Goal: Task Accomplishment & Management: Complete application form

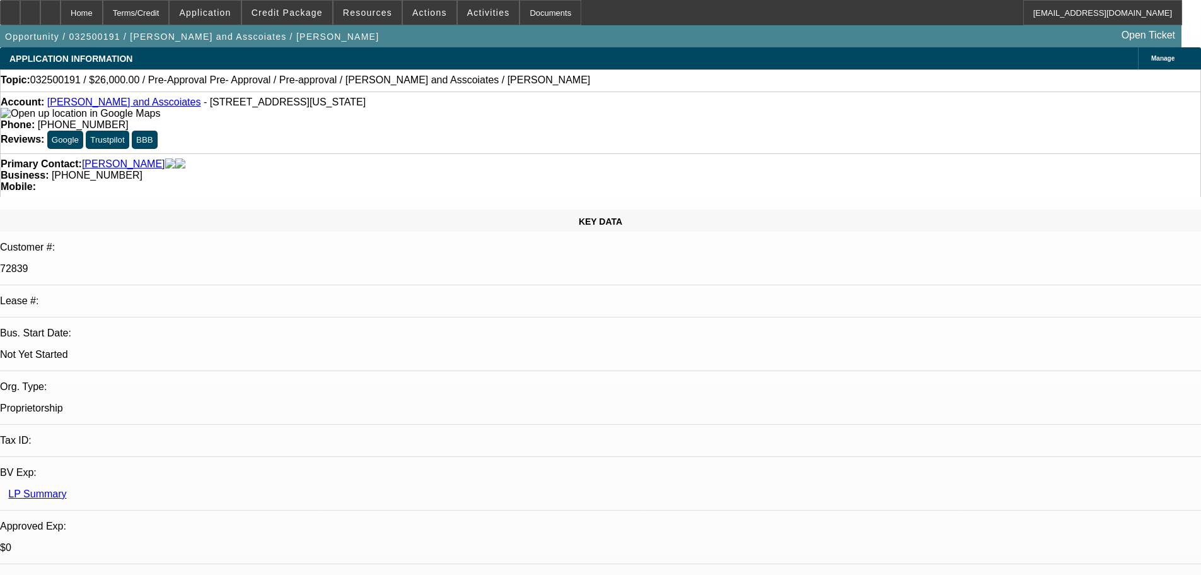
select select "0"
select select "2"
select select "0.1"
select select "4"
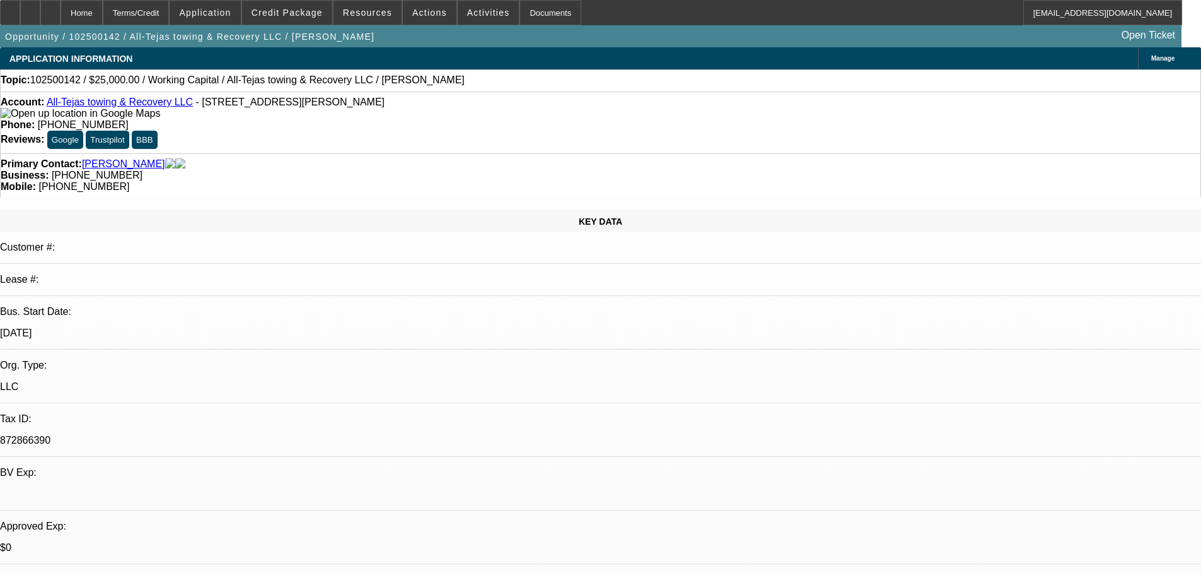
select select "0"
select select "2"
select select "0.1"
select select "4"
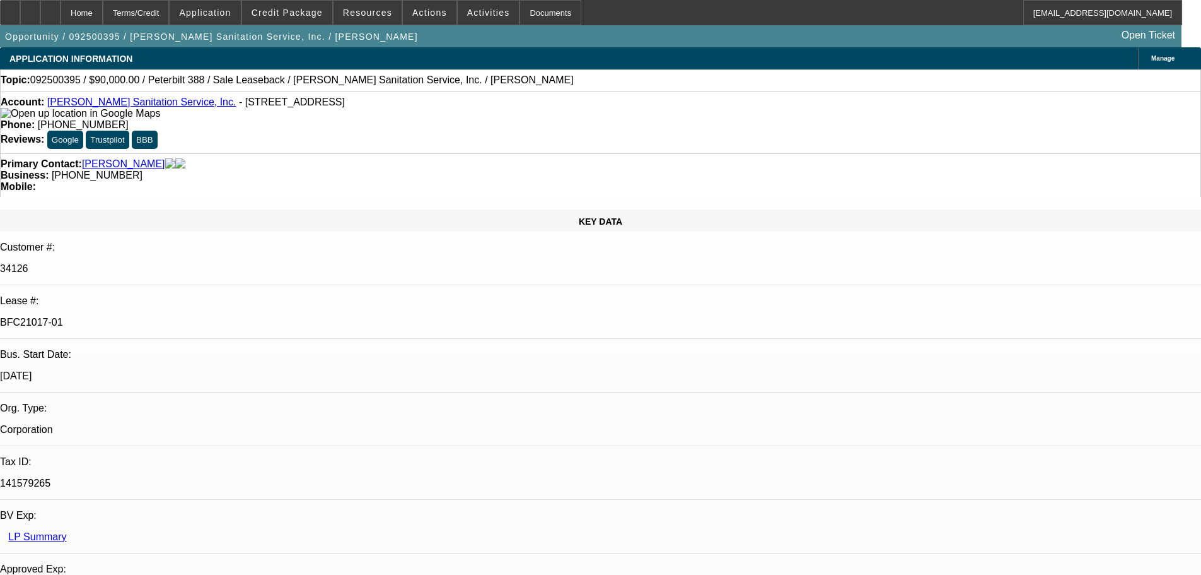
select select "0"
select select "2"
select select "0"
select select "6"
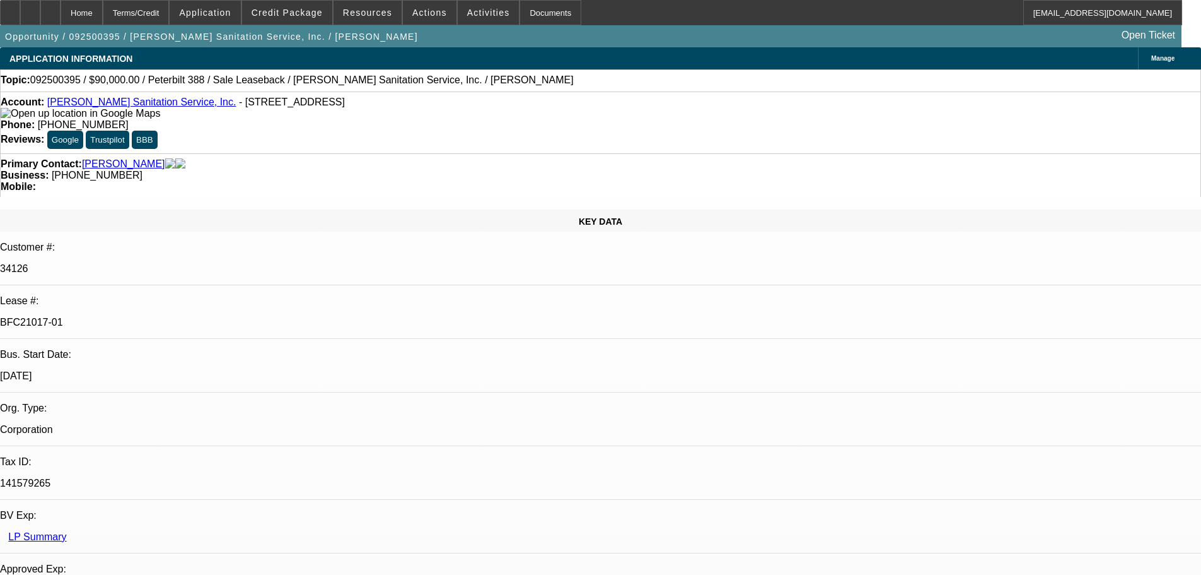
select select "0"
select select "2"
select select "0"
select select "6"
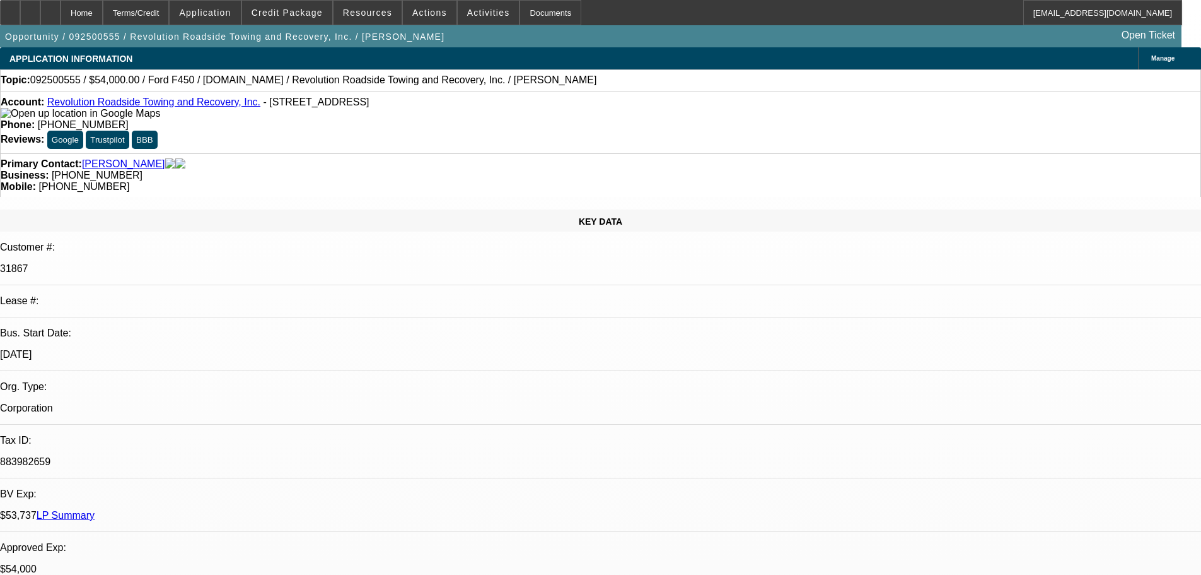
select select "0"
select select "2"
select select "0"
select select "6"
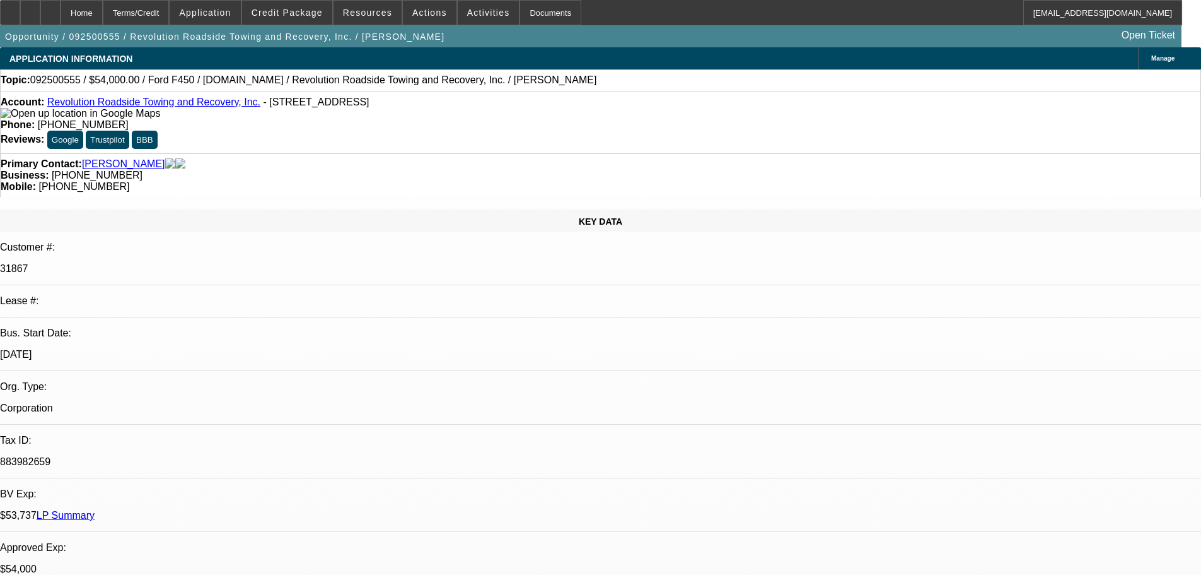
select select "0"
select select "2"
select select "0"
select select "6"
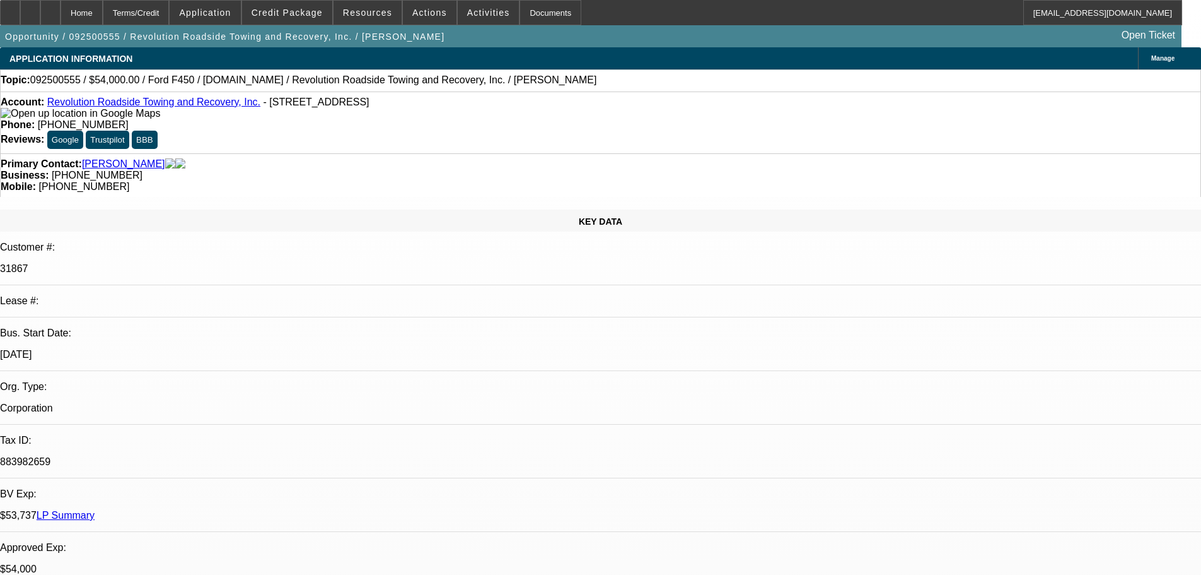
select select "0"
select select "2"
select select "0"
select select "6"
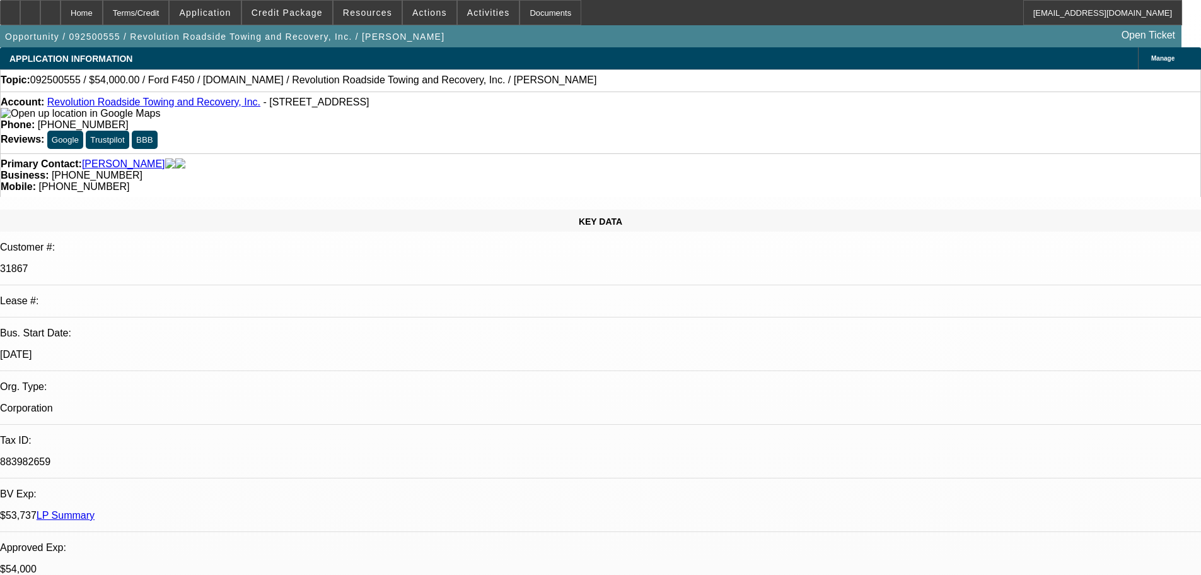
select select "0"
select select "6"
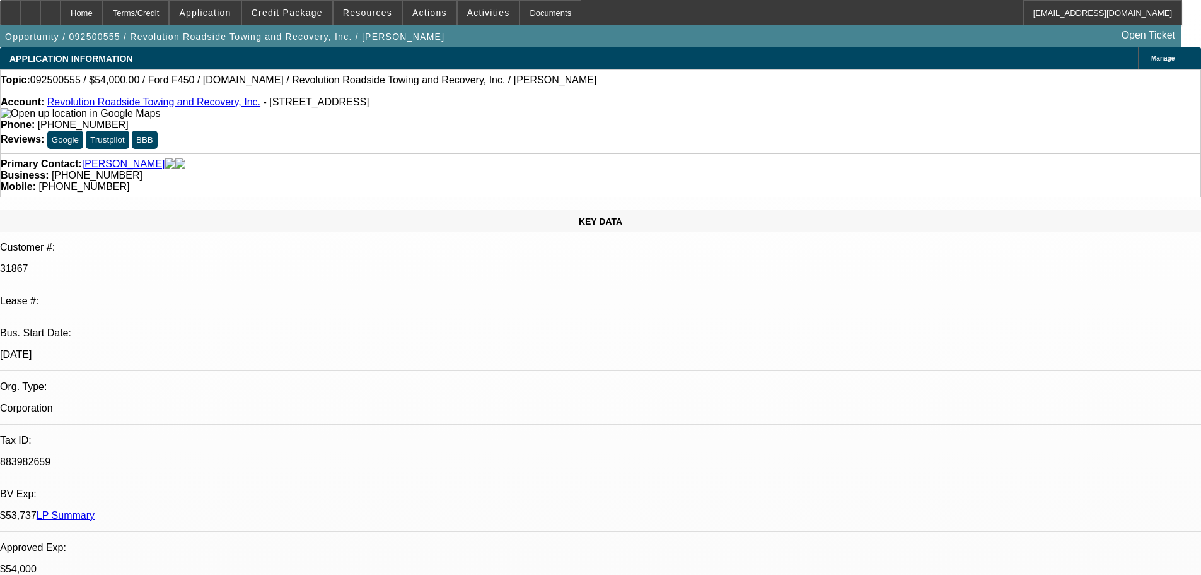
click at [117, 102] on link "Revolution Roadside Towing and Recovery, Inc." at bounding box center [153, 101] width 213 height 11
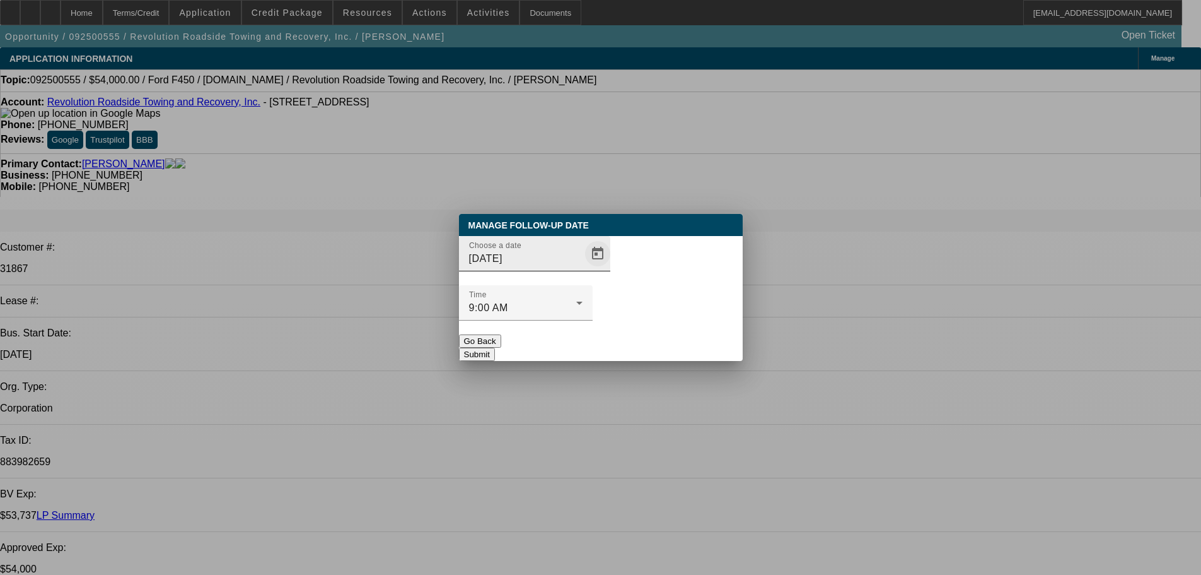
click at [583, 269] on span "Open calendar" at bounding box center [598, 253] width 30 height 30
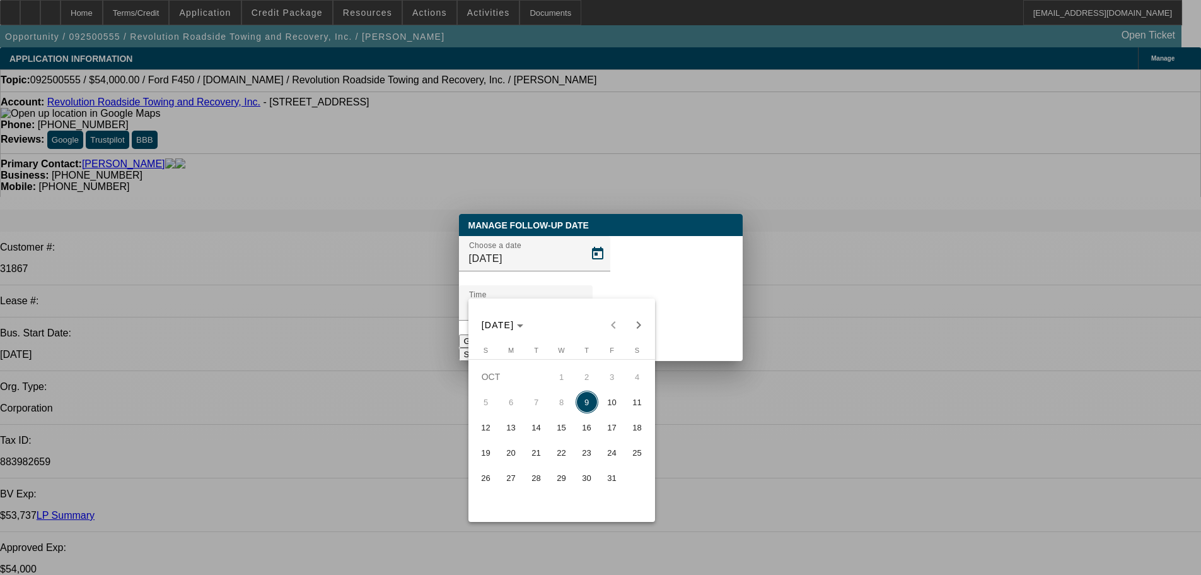
click at [602, 400] on button "10" at bounding box center [612, 401] width 25 height 25
type input "10/10/2025"
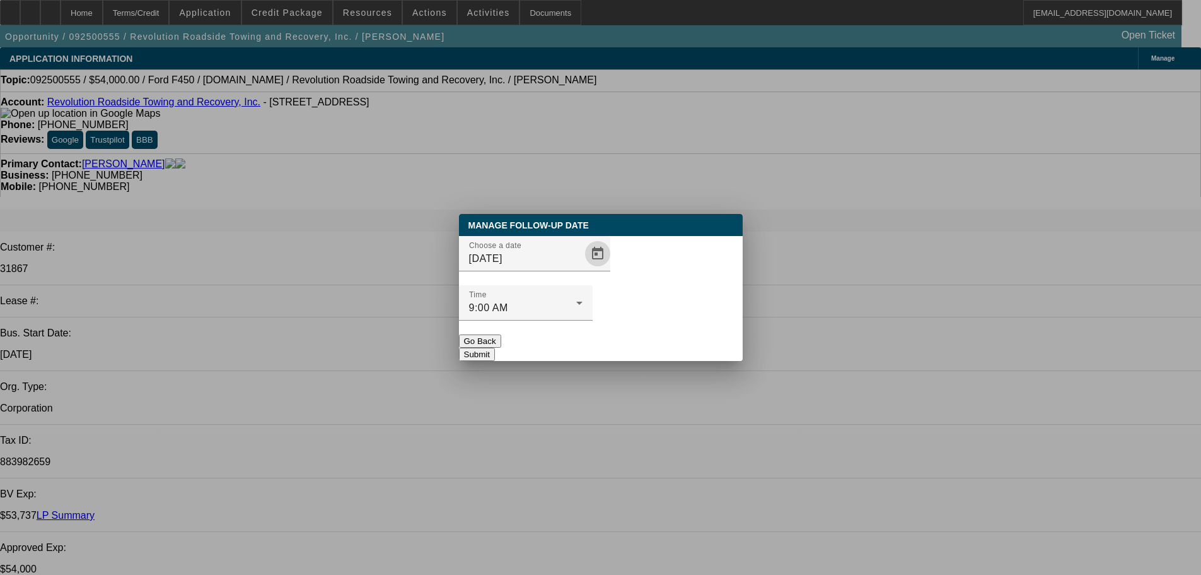
click at [495, 347] on button "Submit" at bounding box center [477, 353] width 36 height 13
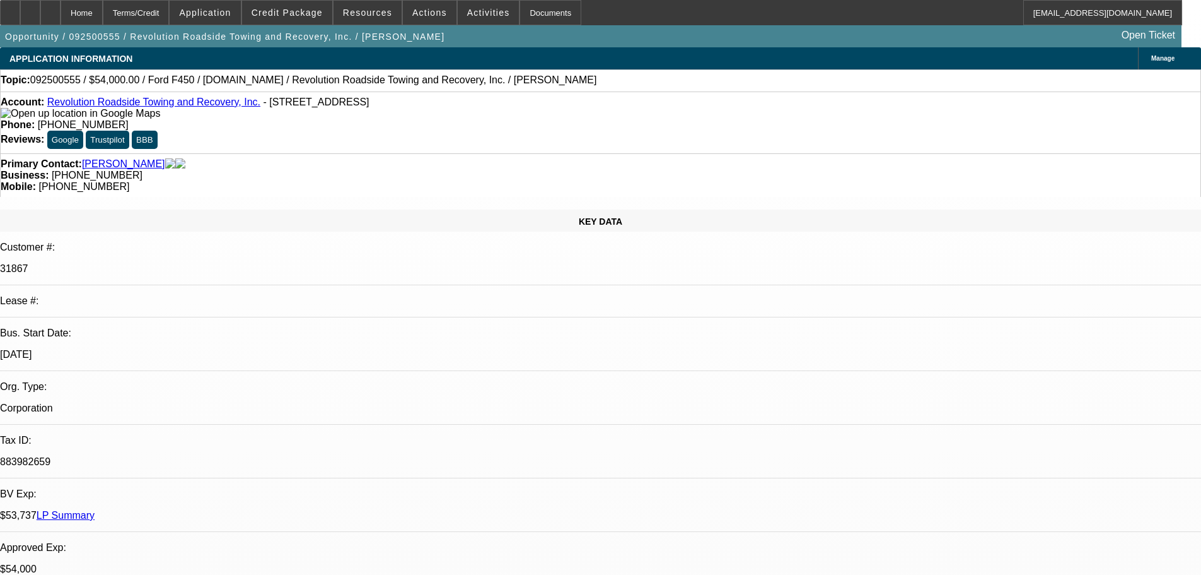
click at [528, 81] on div "Topic: 092500555 / $54,000.00 / Ford F450 / Equip-Used.com / Revolution Roadsid…" at bounding box center [601, 79] width 1200 height 11
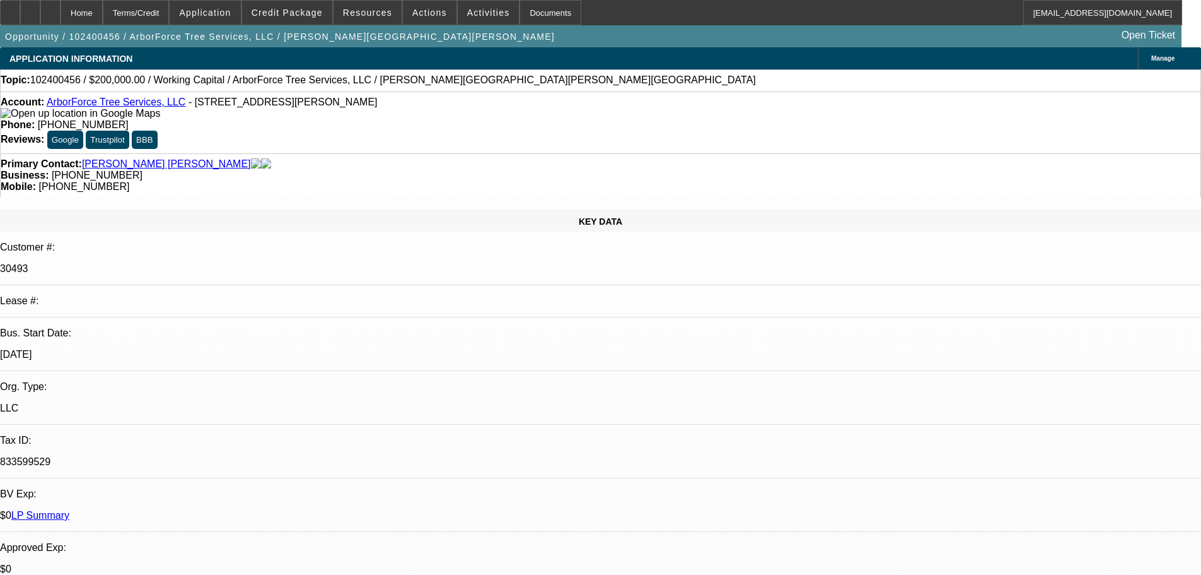
select select "0"
select select "2"
select select "0"
select select "6"
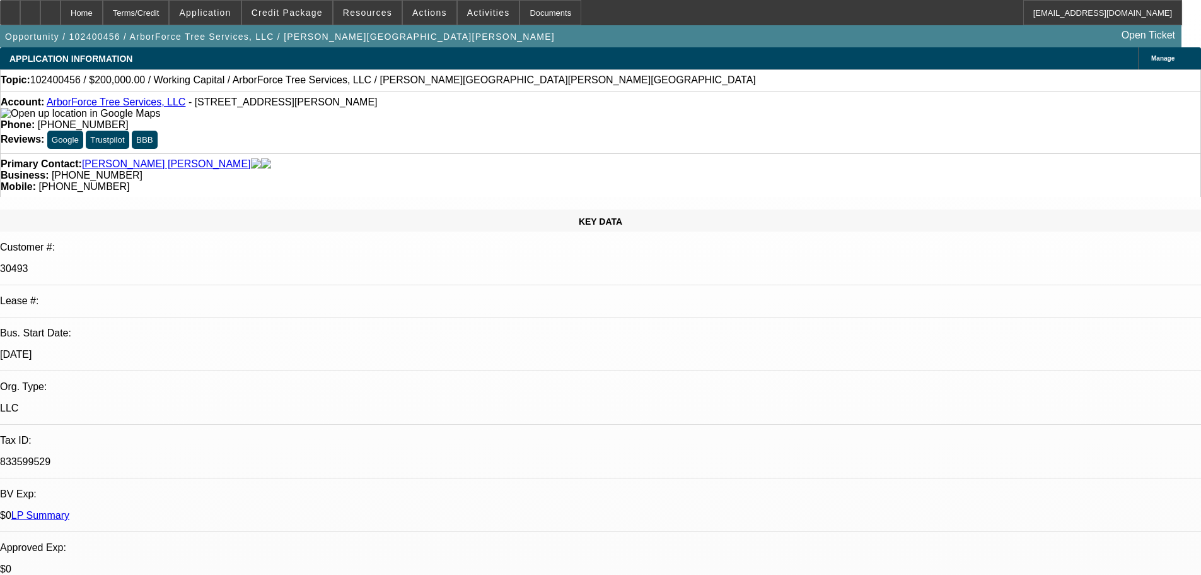
select select "0"
select select "2"
select select "0"
select select "6"
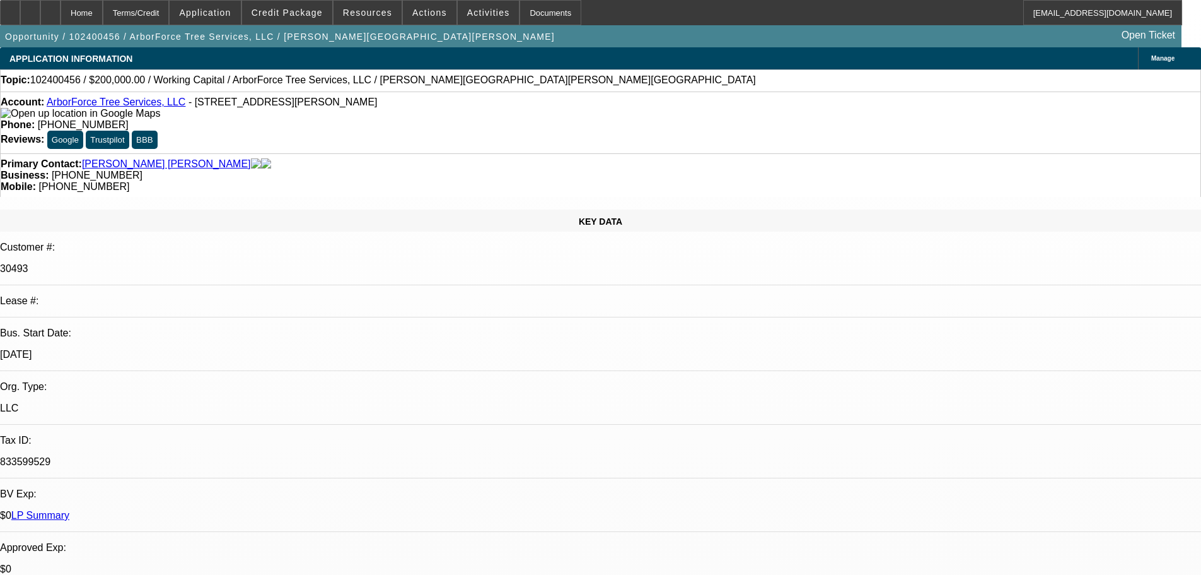
select select "0"
select select "2"
select select "0"
select select "6"
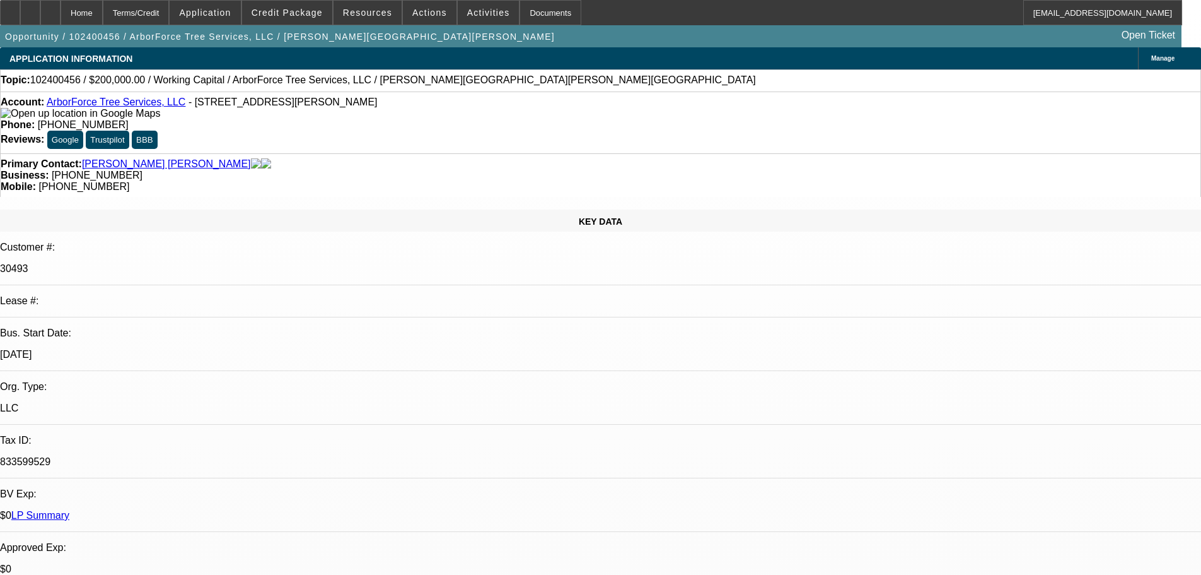
select select "0"
select select "6"
drag, startPoint x: 0, startPoint y: 0, endPoint x: 84, endPoint y: 11, distance: 84.6
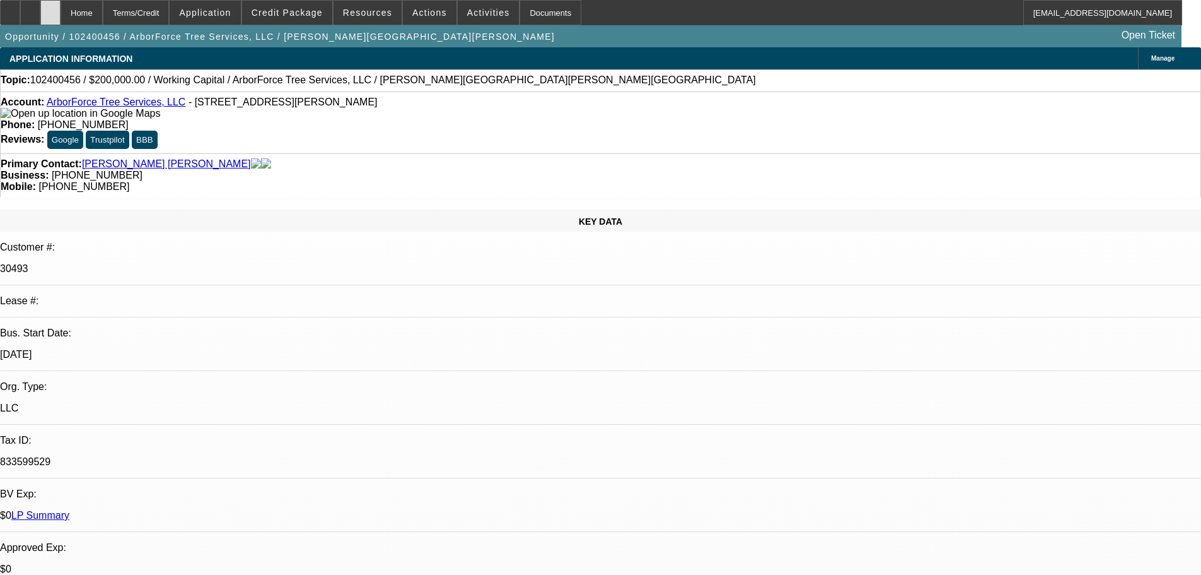
click at [61, 11] on div at bounding box center [50, 12] width 20 height 25
select select "0"
select select "2"
select select "0"
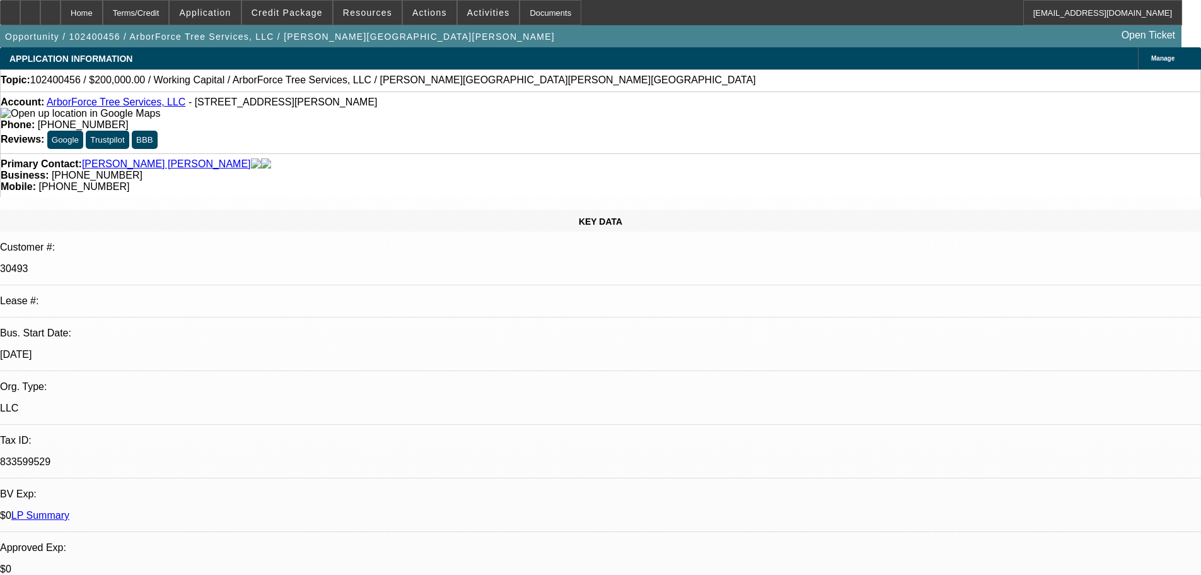
select select "6"
select select "0"
select select "2"
select select "0"
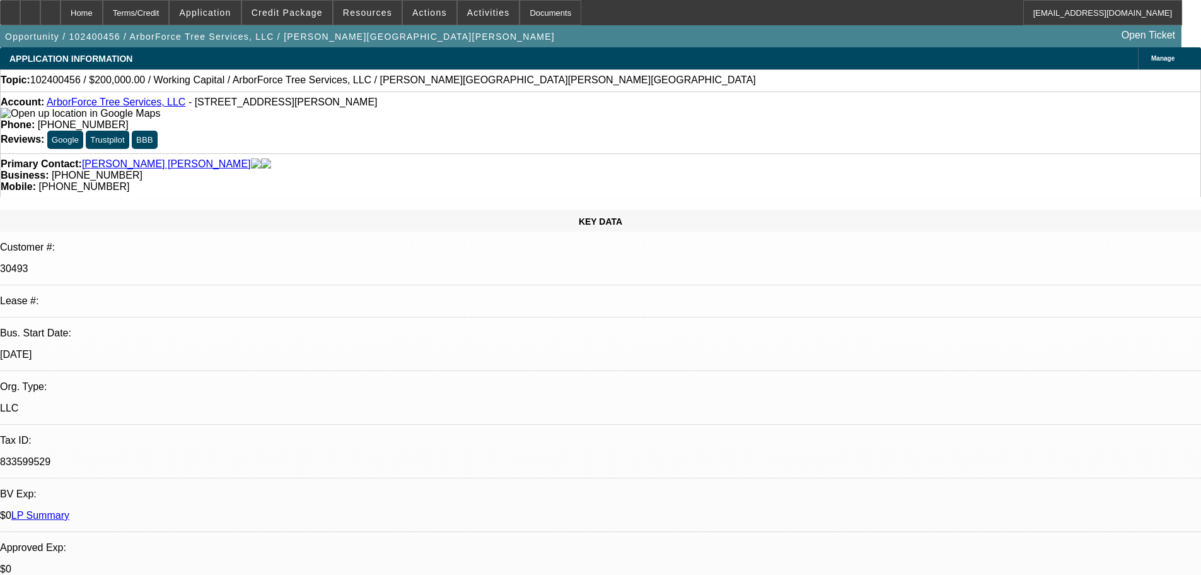
select select "6"
select select "0"
select select "2"
select select "0"
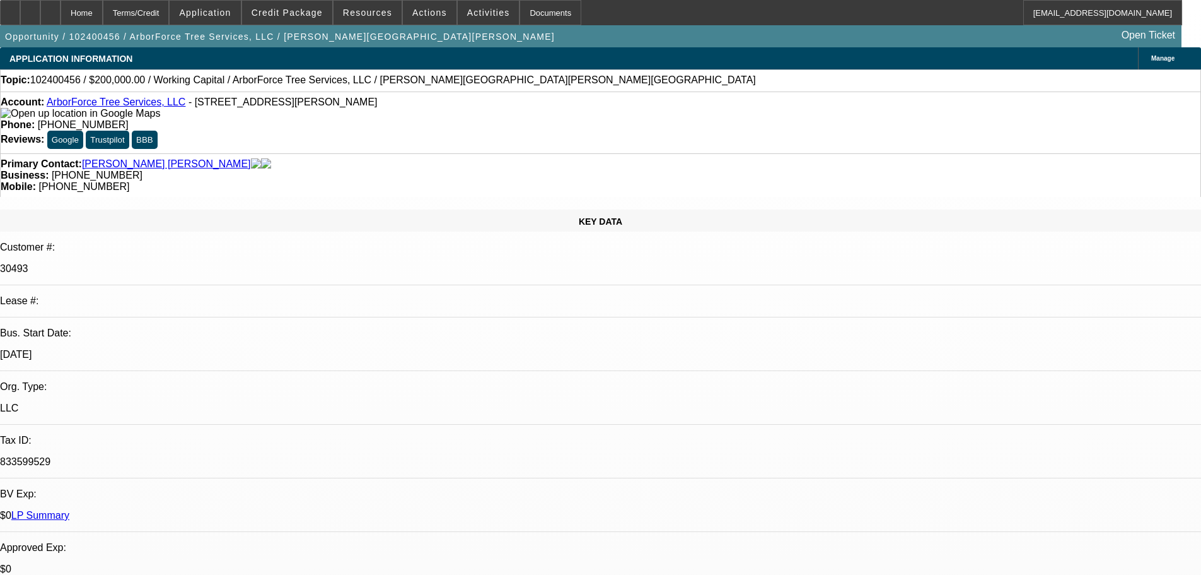
select select "6"
select select "0"
select select "6"
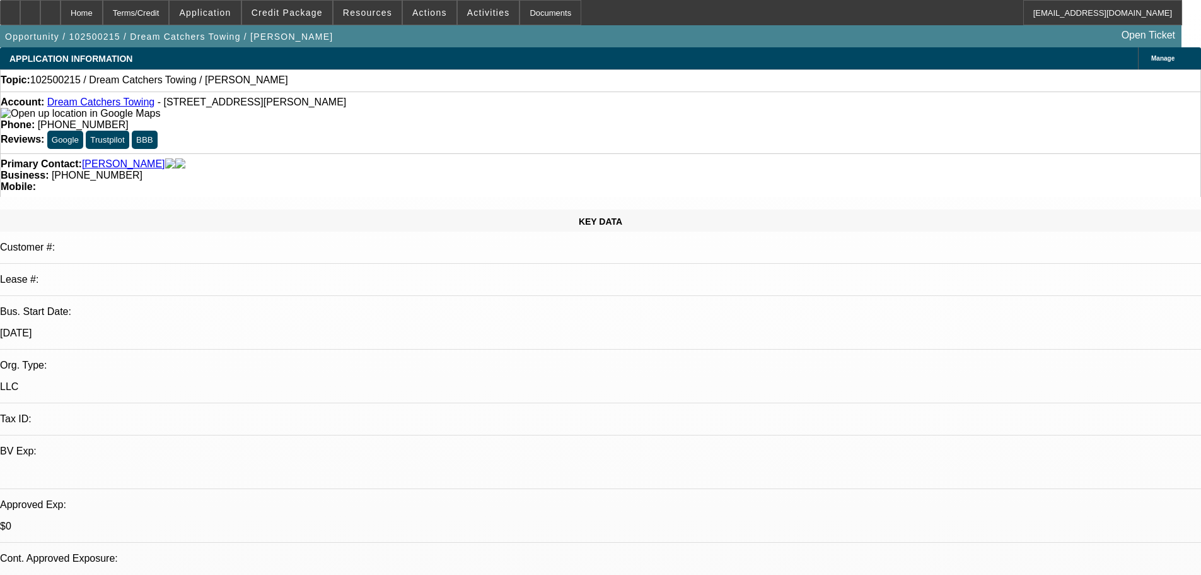
select select "0"
select select "2"
select select "0.1"
select select "4"
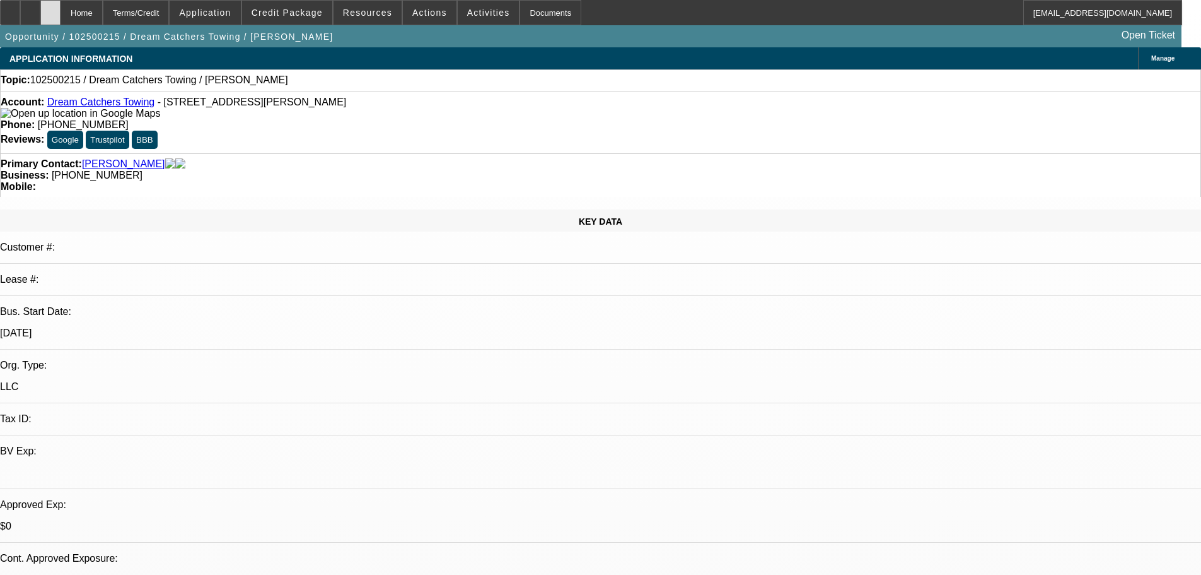
click at [61, 13] on div at bounding box center [50, 12] width 20 height 25
select select "0"
select select "2"
select select "0.1"
select select "1"
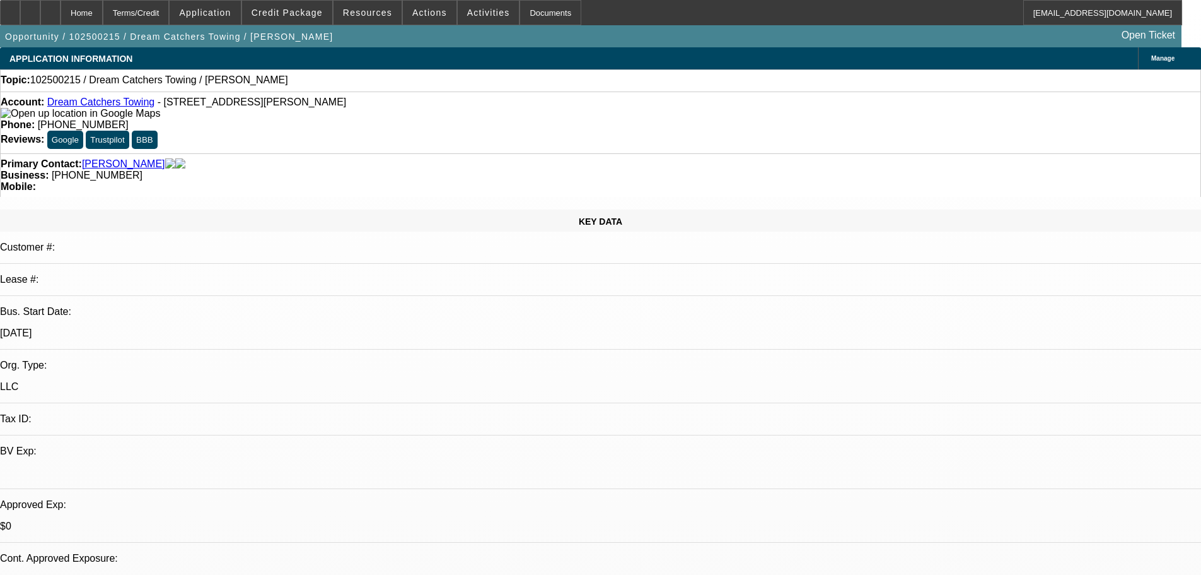
select select "2"
select select "4"
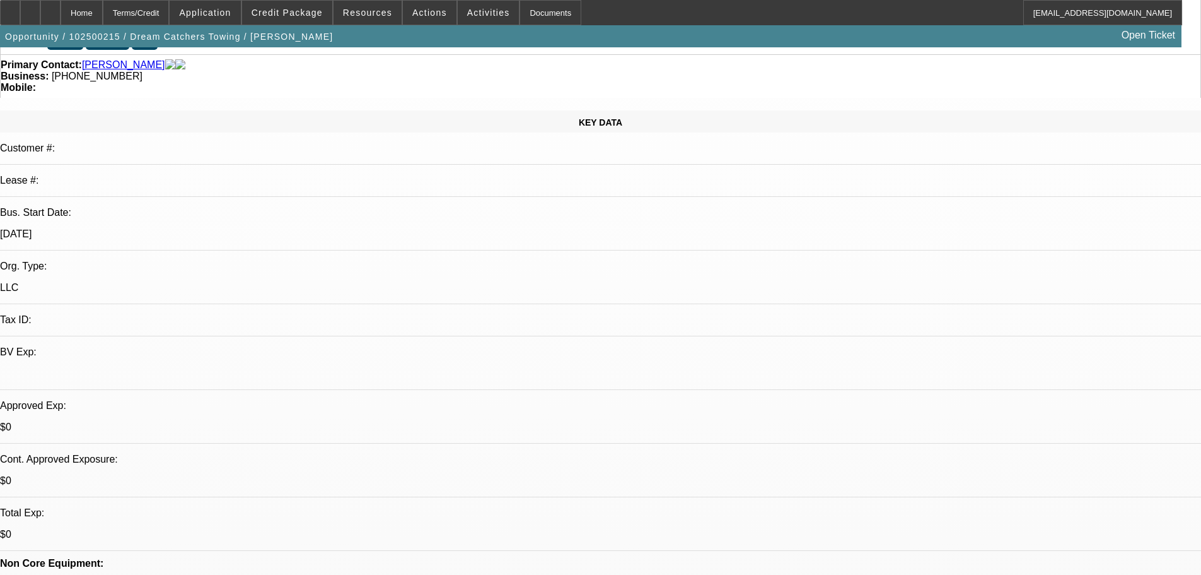
scroll to position [252, 0]
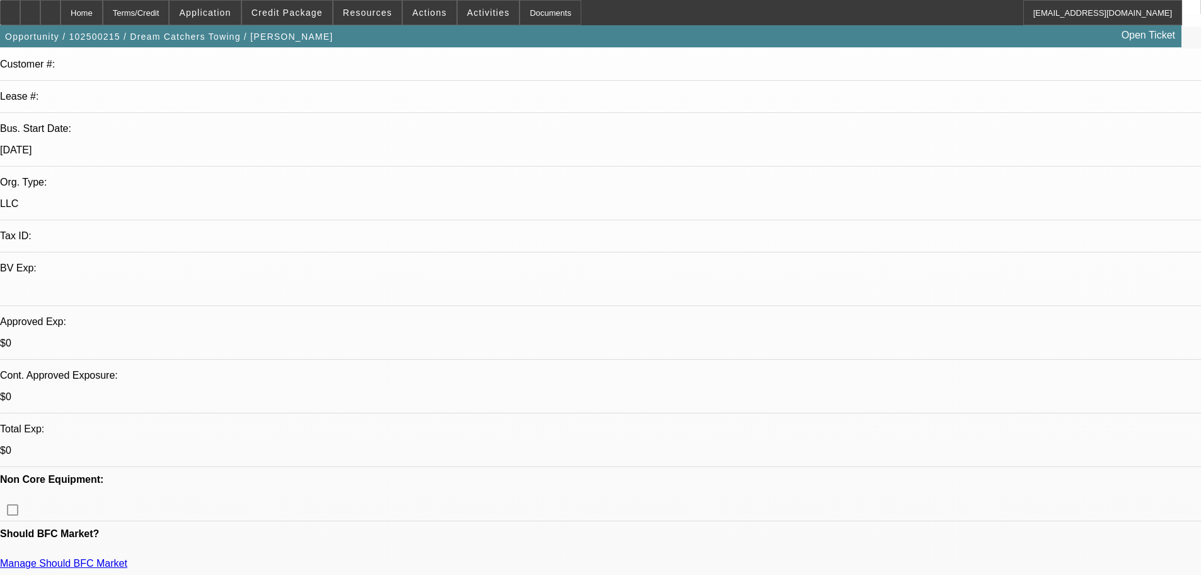
scroll to position [189, 0]
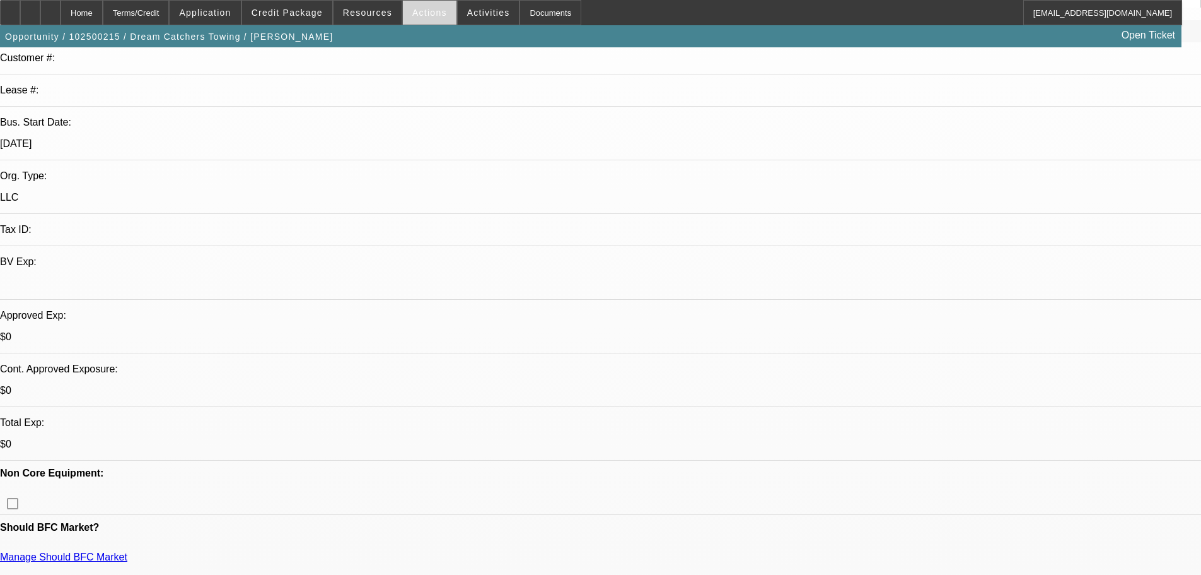
click at [423, 13] on span "Actions" at bounding box center [429, 13] width 35 height 10
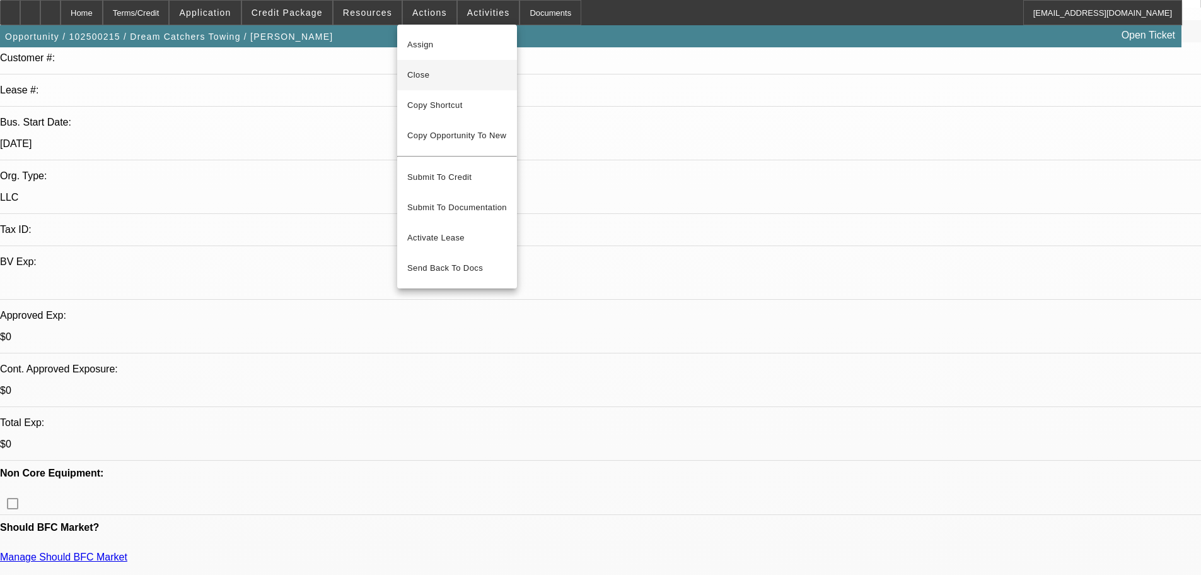
click at [444, 78] on span "Close" at bounding box center [457, 74] width 100 height 15
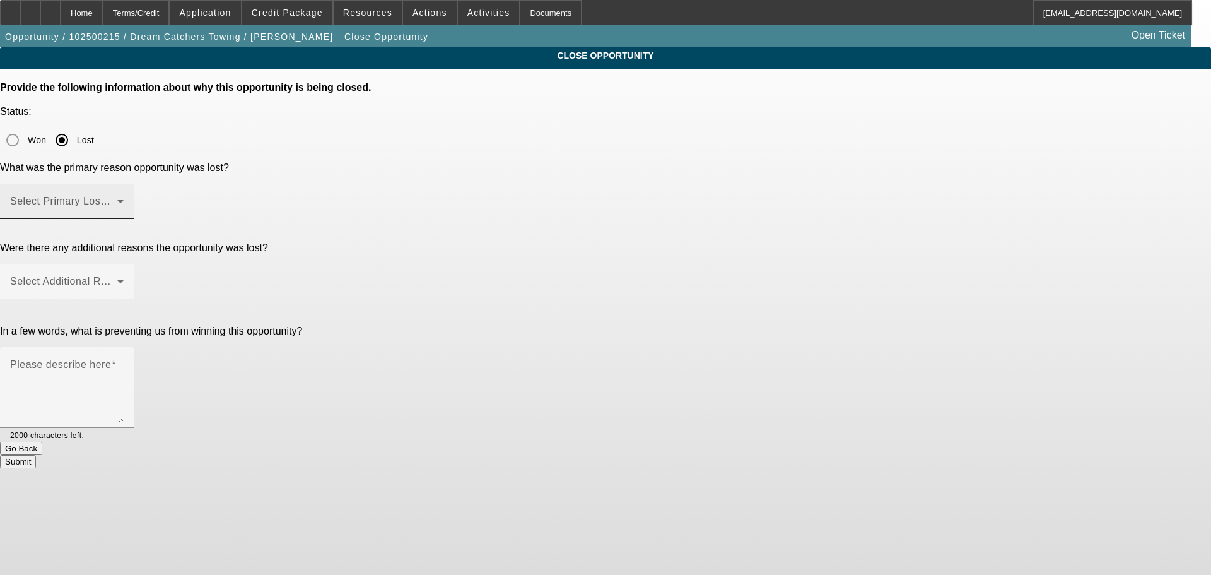
click at [124, 184] on div "Select Primary Lost Reason" at bounding box center [67, 201] width 114 height 35
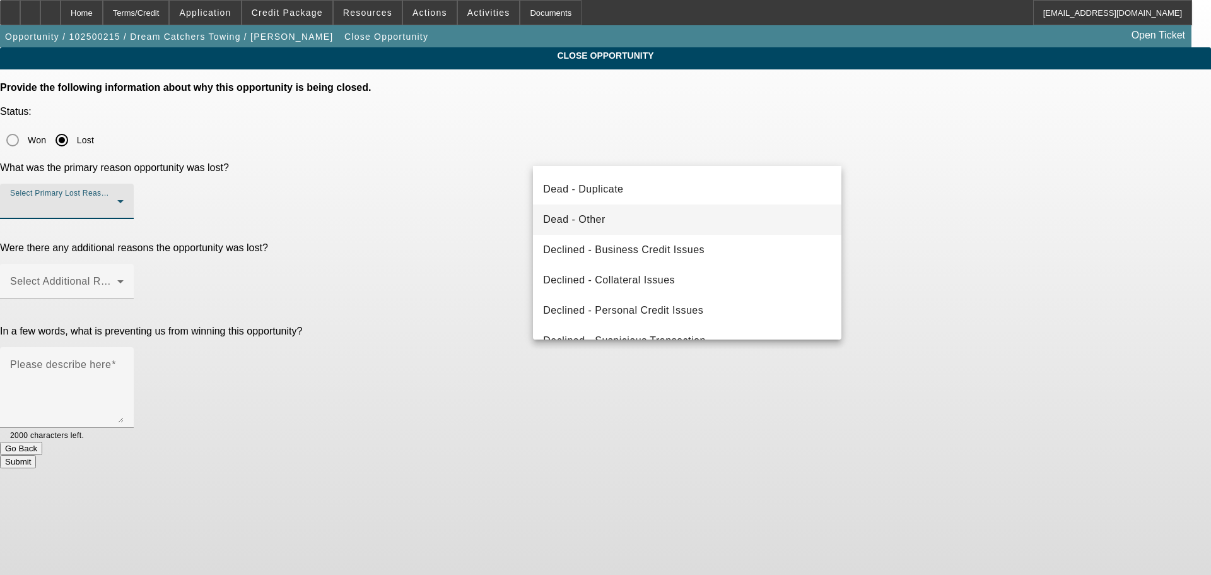
scroll to position [170, 0]
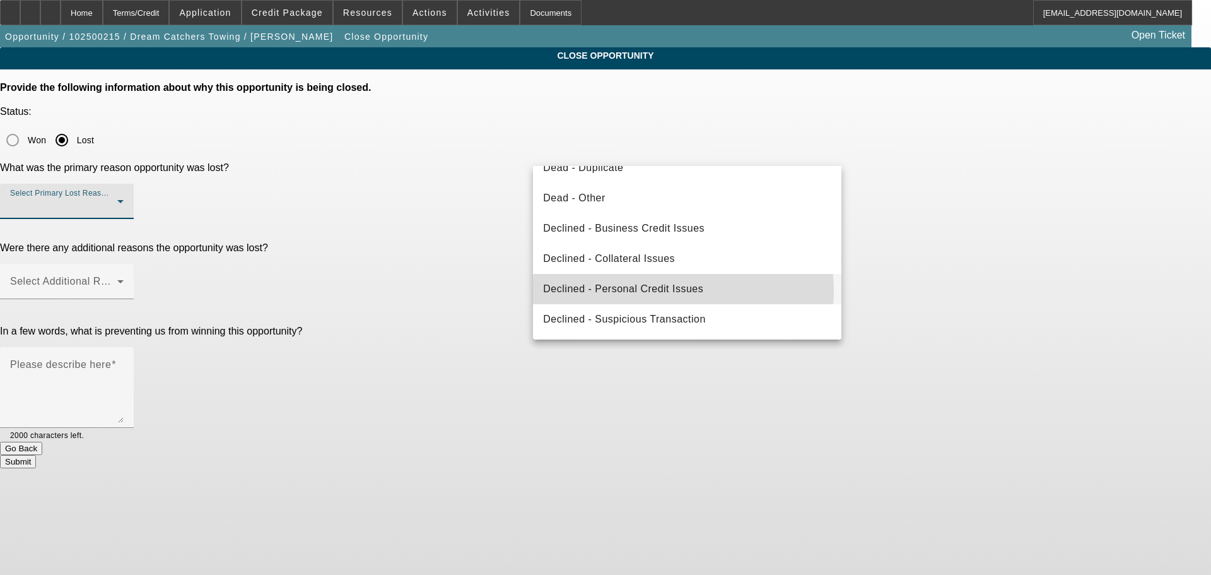
click at [683, 290] on span "Declined - Personal Credit Issues" at bounding box center [623, 288] width 160 height 15
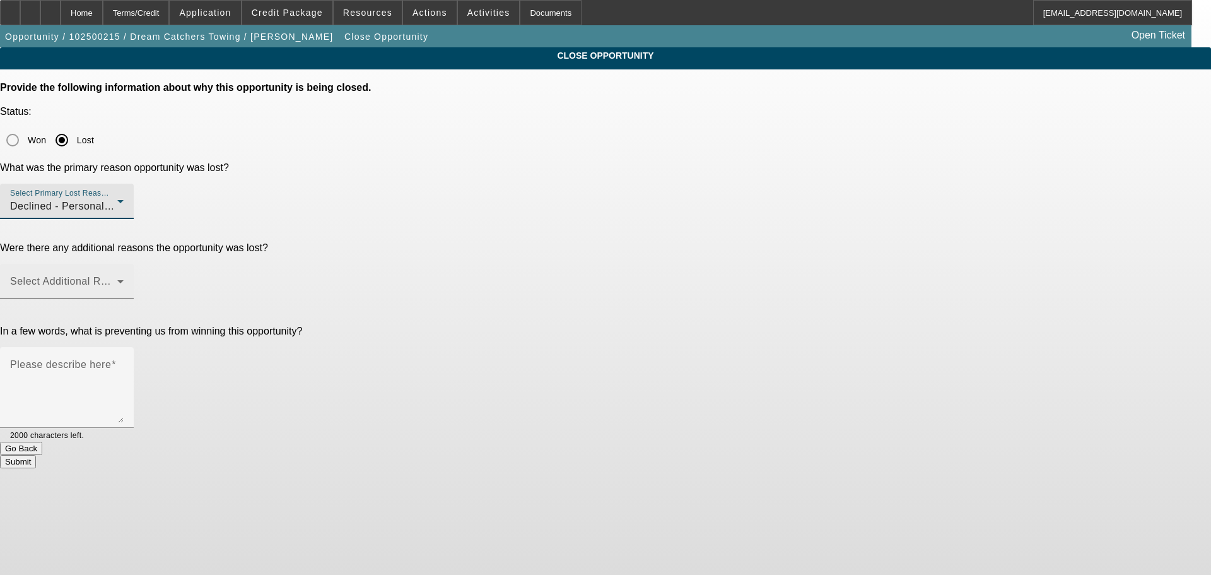
click at [117, 279] on span at bounding box center [63, 286] width 107 height 15
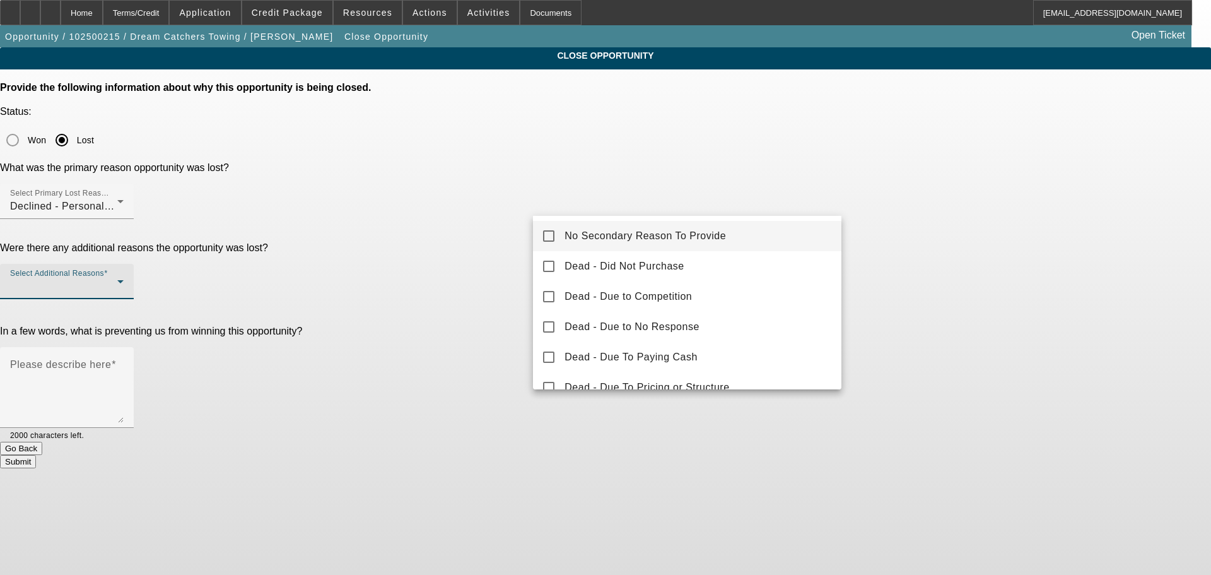
click at [596, 237] on span "No Secondary Reason To Provide" at bounding box center [644, 235] width 161 height 15
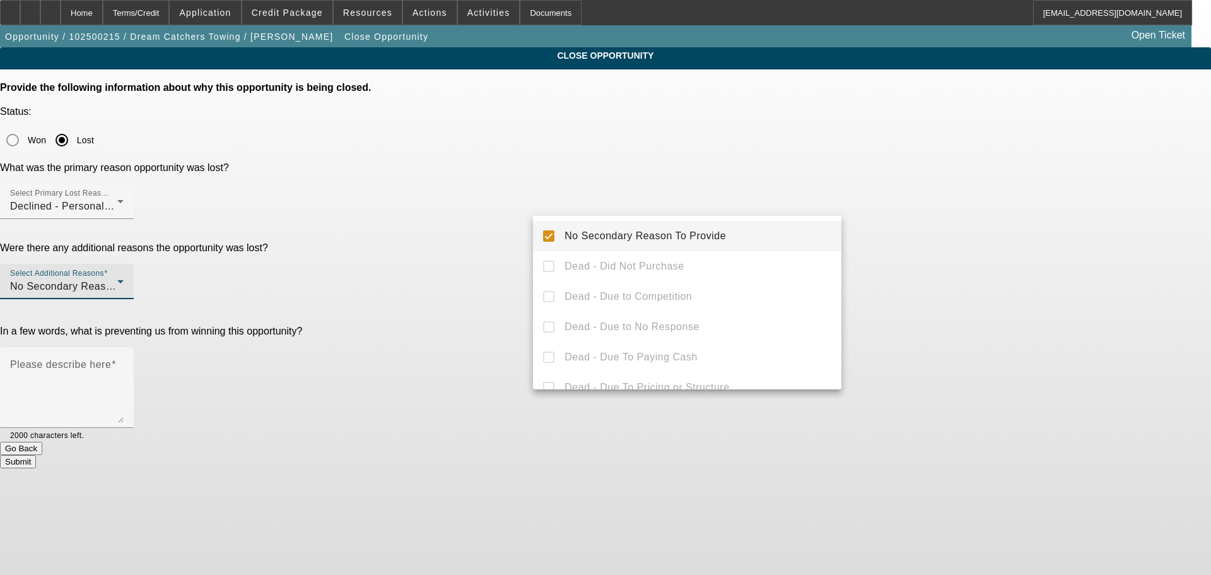
click at [556, 228] on mat-option "No Secondary Reason To Provide" at bounding box center [687, 236] width 308 height 30
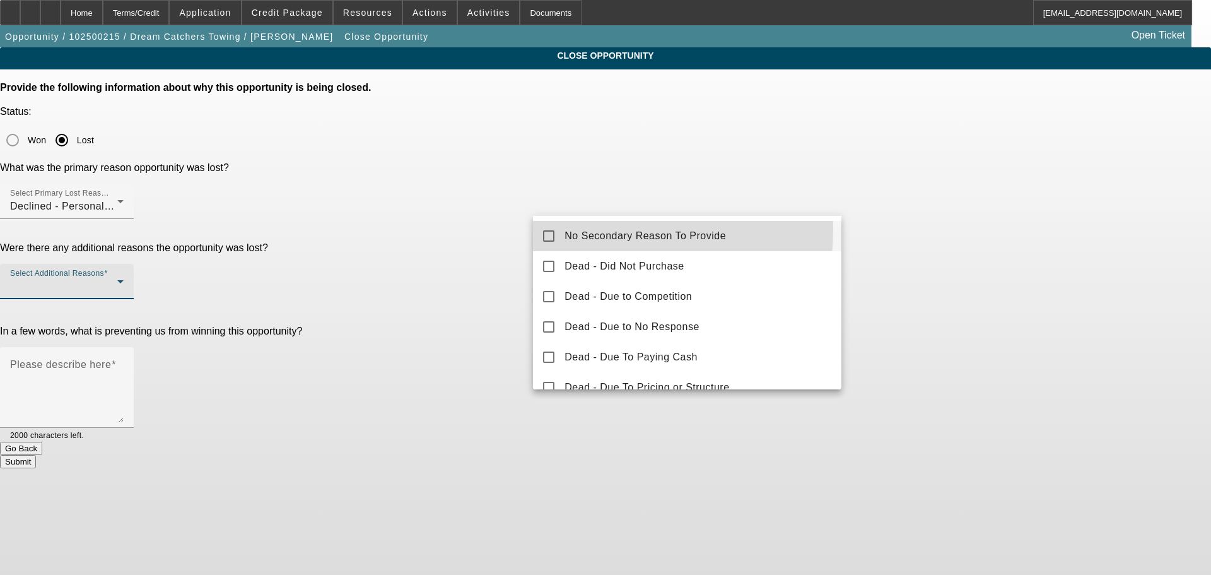
click at [600, 205] on div at bounding box center [605, 287] width 1211 height 575
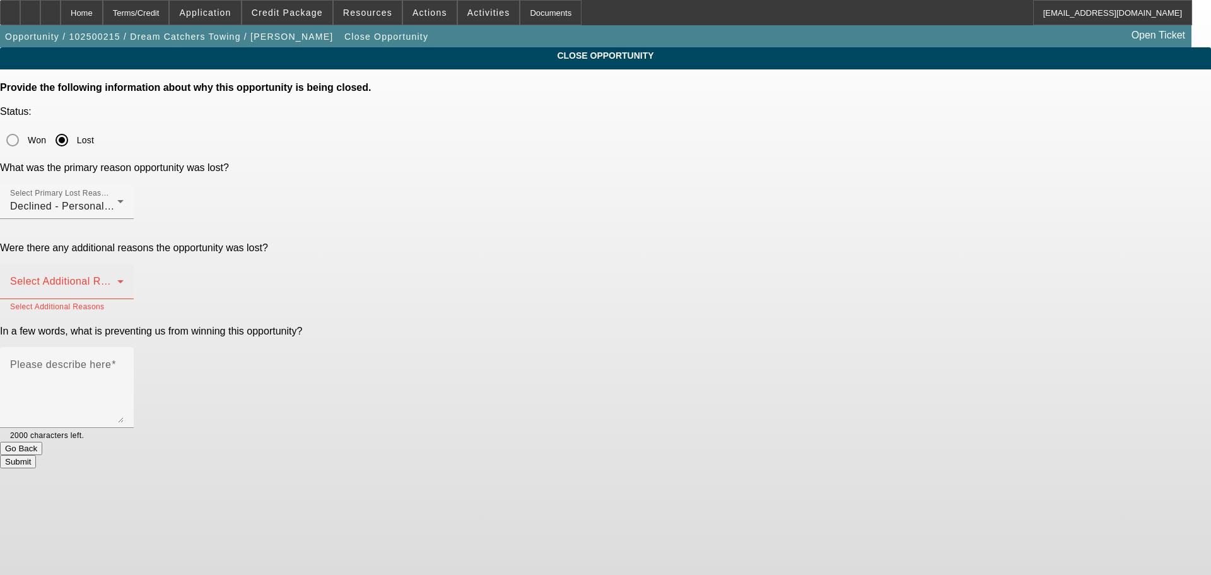
click at [117, 279] on span at bounding box center [63, 286] width 107 height 15
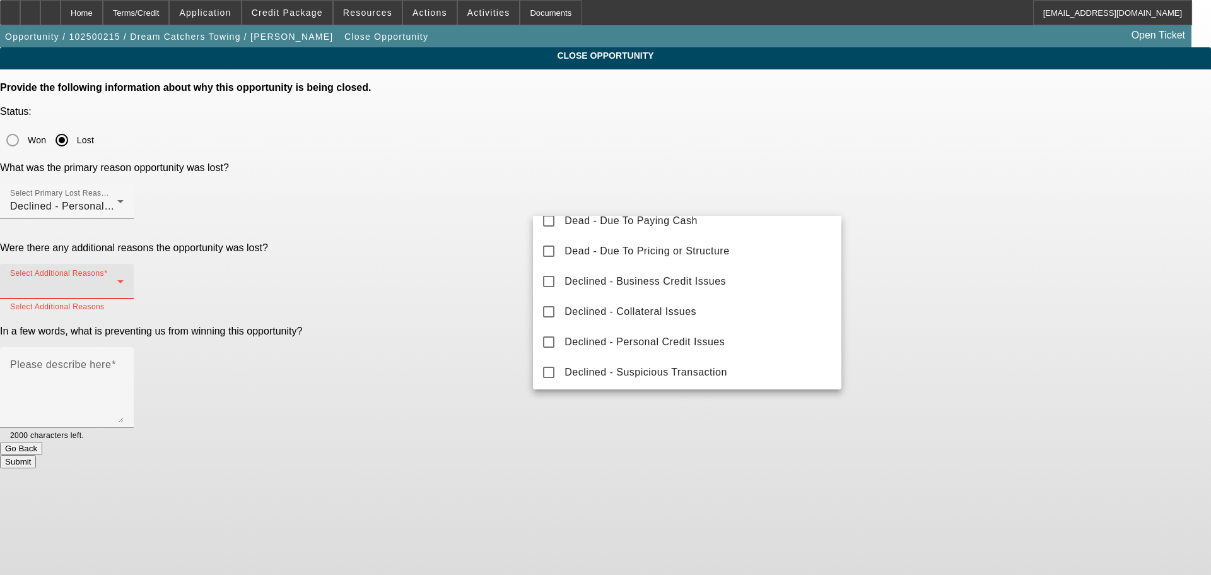
scroll to position [139, 0]
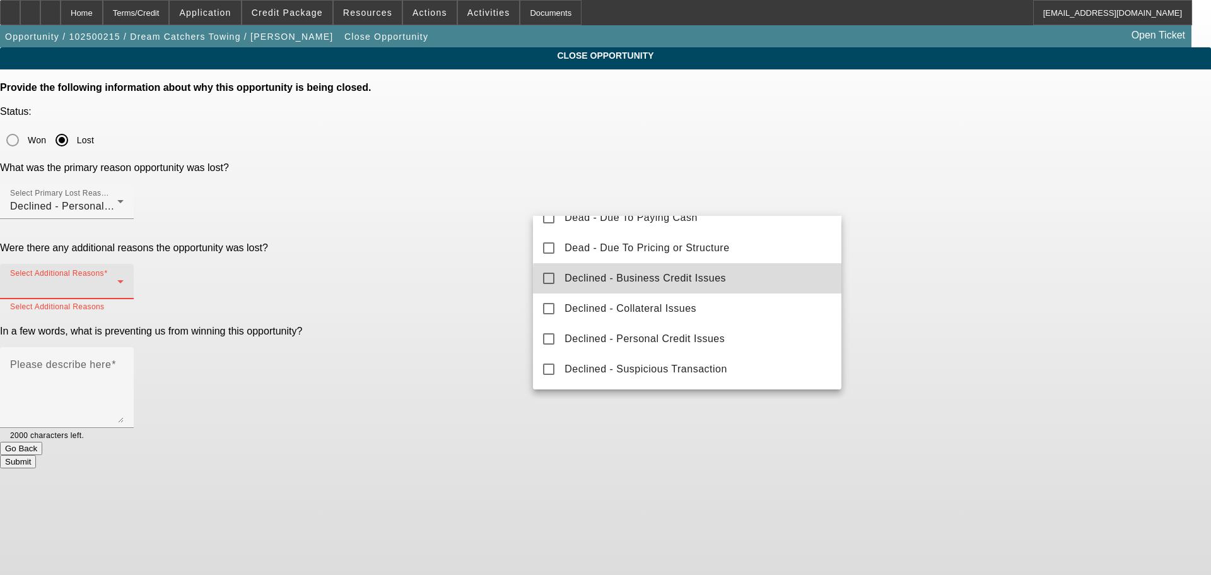
click at [721, 283] on span "Declined - Business Credit Issues" at bounding box center [644, 278] width 161 height 15
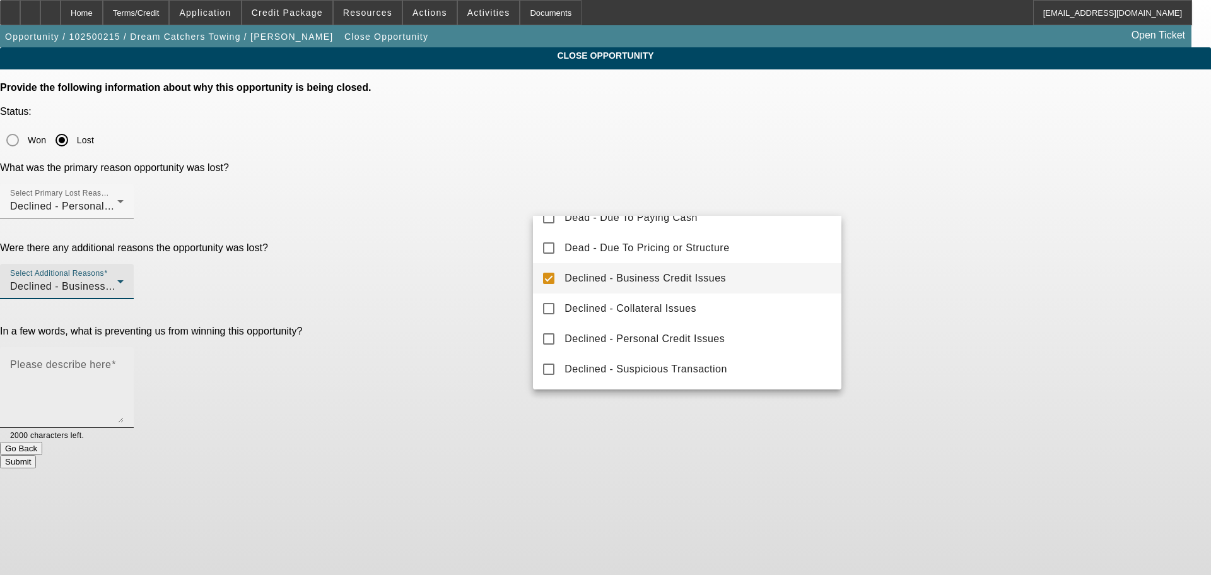
drag, startPoint x: 476, startPoint y: 287, endPoint x: 596, endPoint y: 285, distance: 119.8
click at [476, 288] on div at bounding box center [605, 287] width 1211 height 575
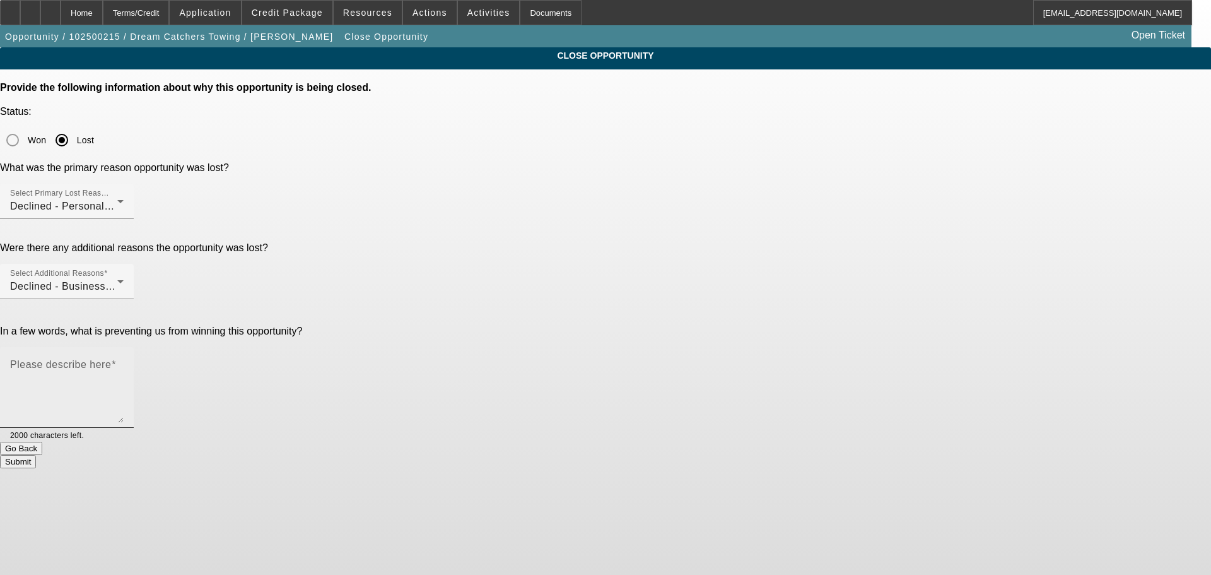
click at [124, 362] on textarea "Please describe here" at bounding box center [67, 392] width 114 height 61
type textarea "Decline"
click at [36, 455] on button "Submit" at bounding box center [18, 461] width 36 height 13
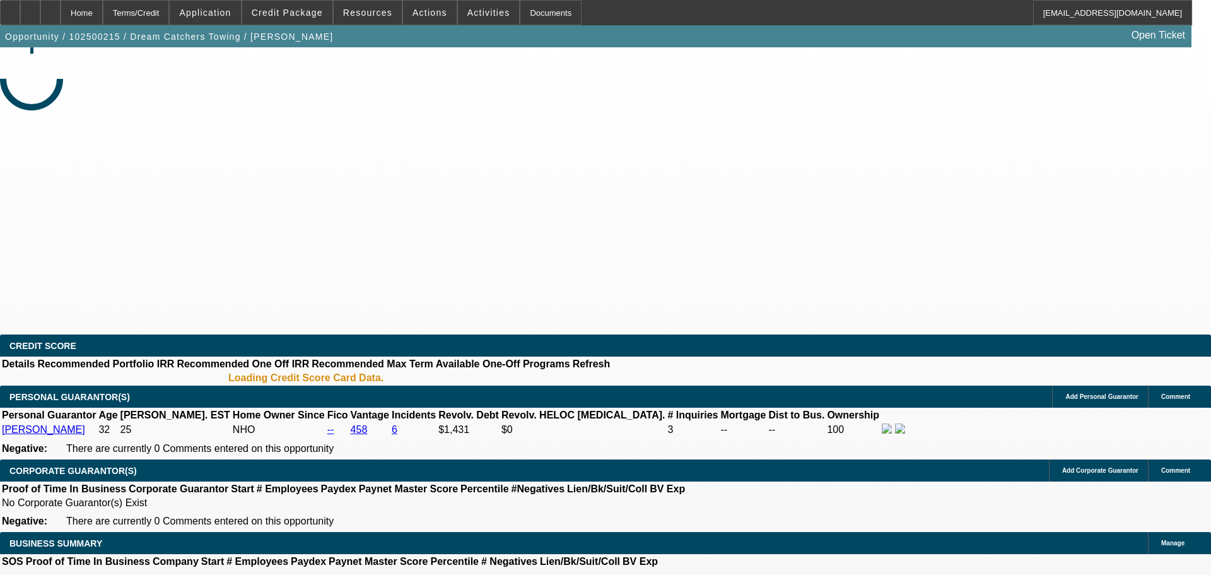
select select "0"
select select "2"
select select "0.1"
select select "4"
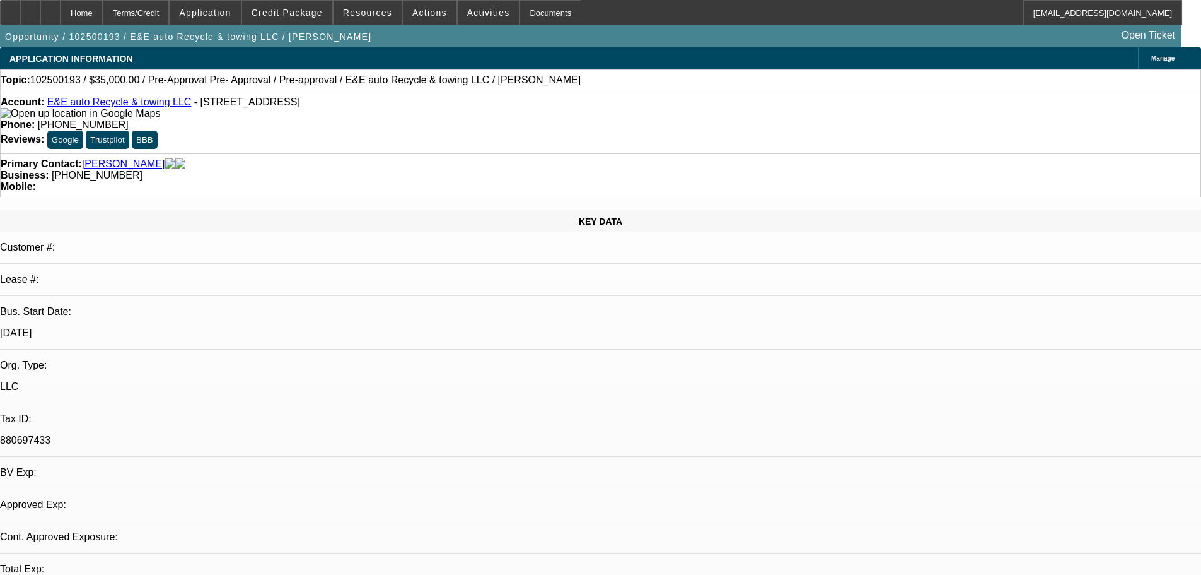
select select "0"
select select "2"
select select "0.1"
select select "4"
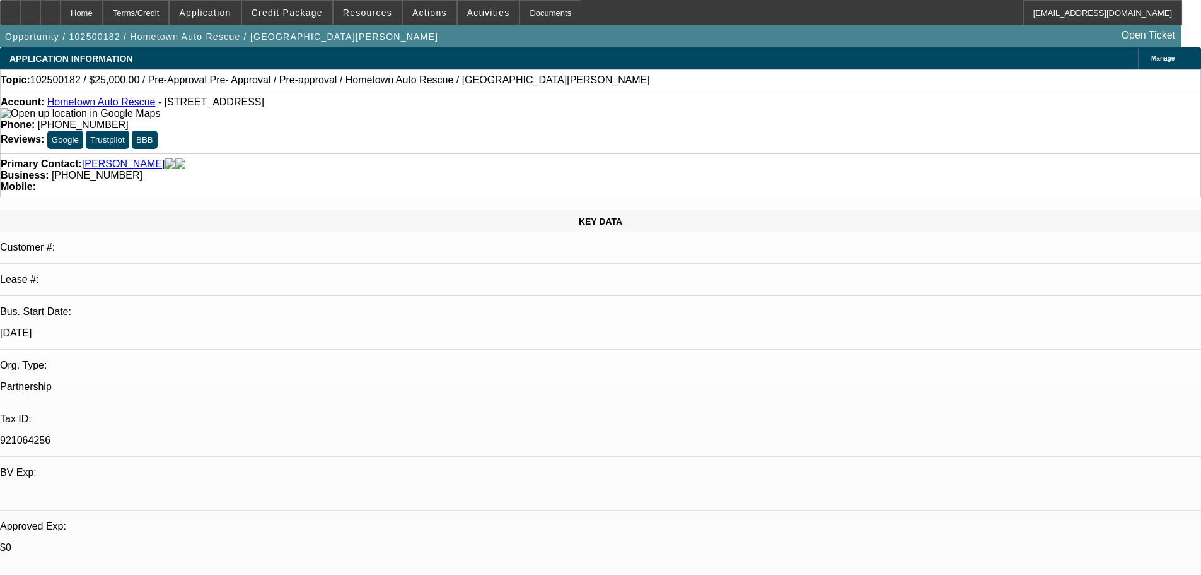
select select "0"
select select "2"
select select "0.1"
select select "4"
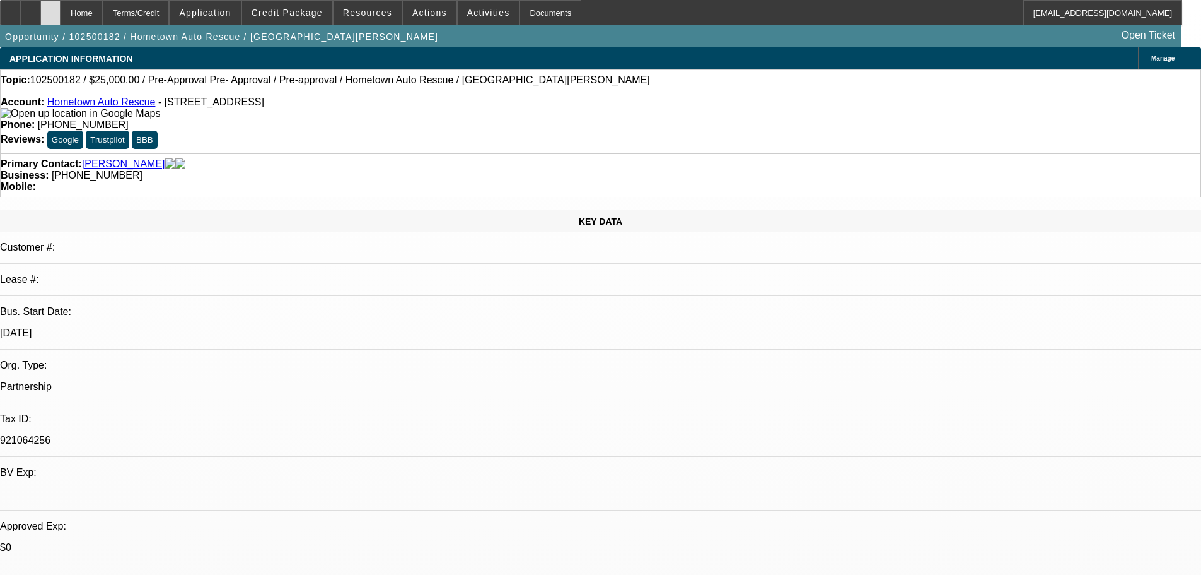
click at [50, 8] on icon at bounding box center [50, 8] width 0 height 0
select select "0"
select select "2"
select select "0.1"
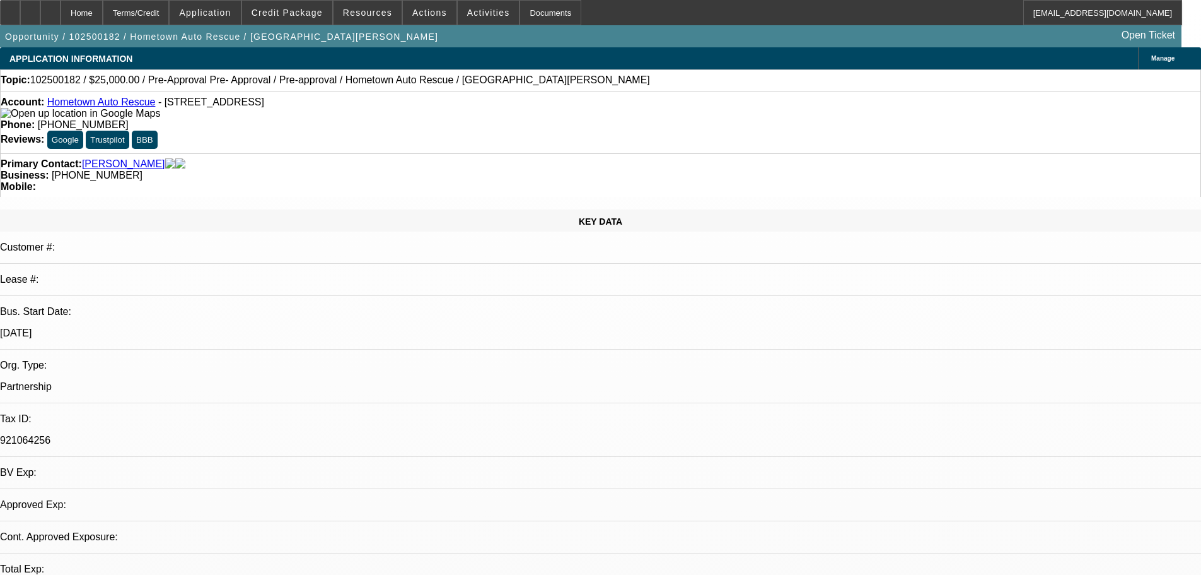
select select "4"
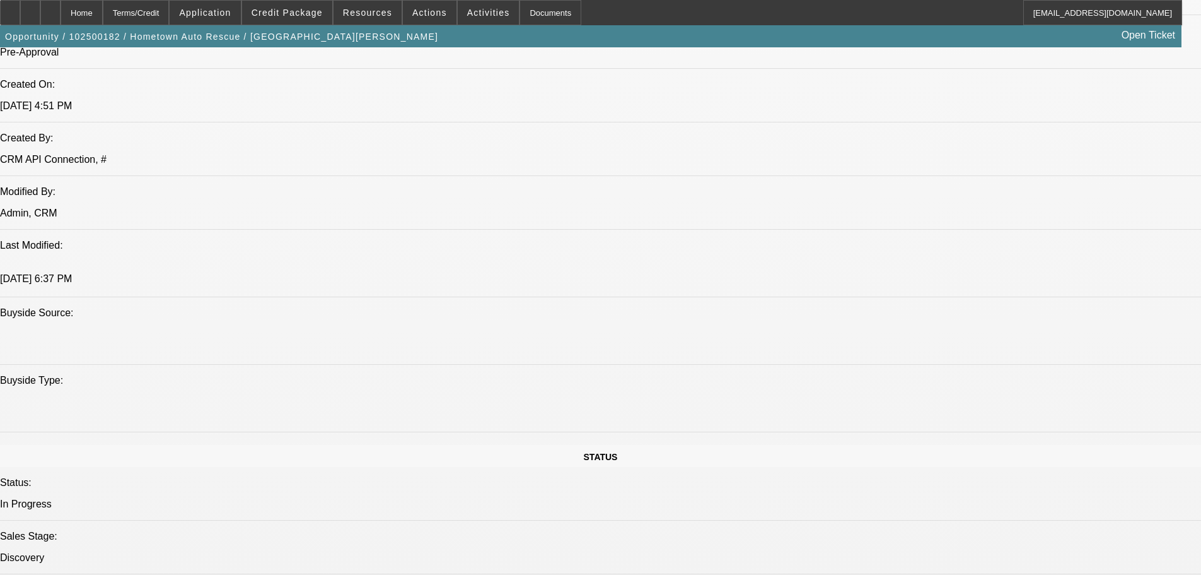
scroll to position [1261, 0]
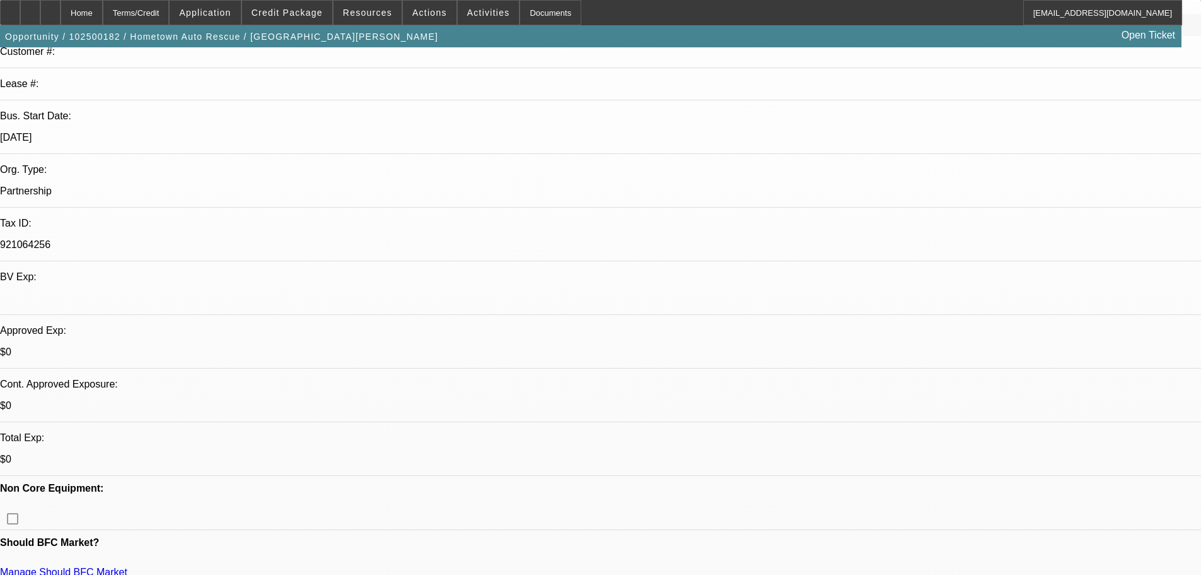
scroll to position [315, 0]
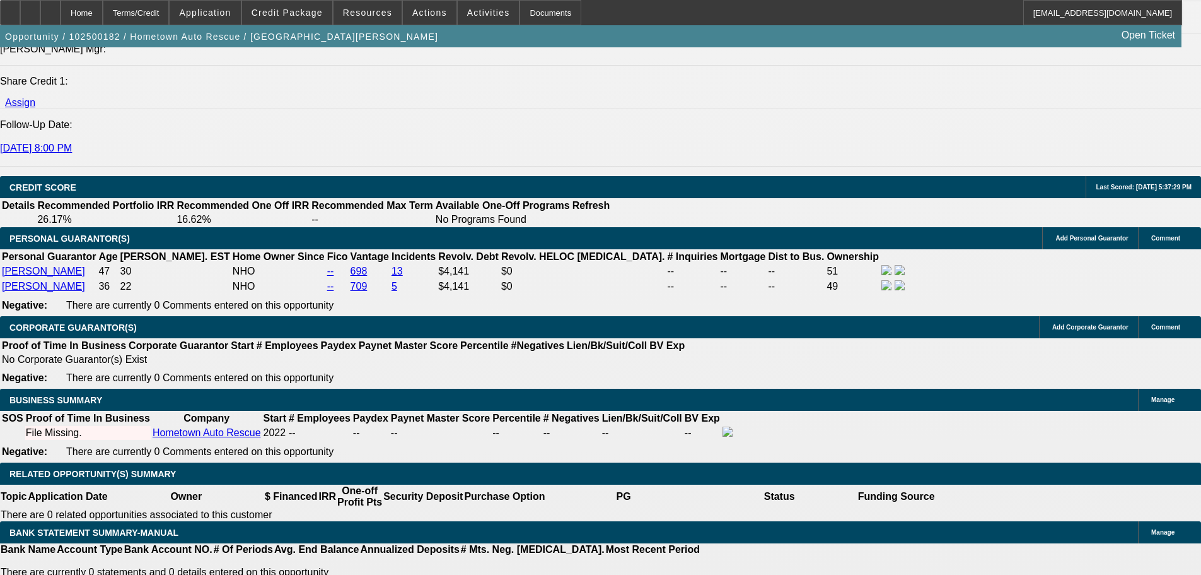
scroll to position [1766, 0]
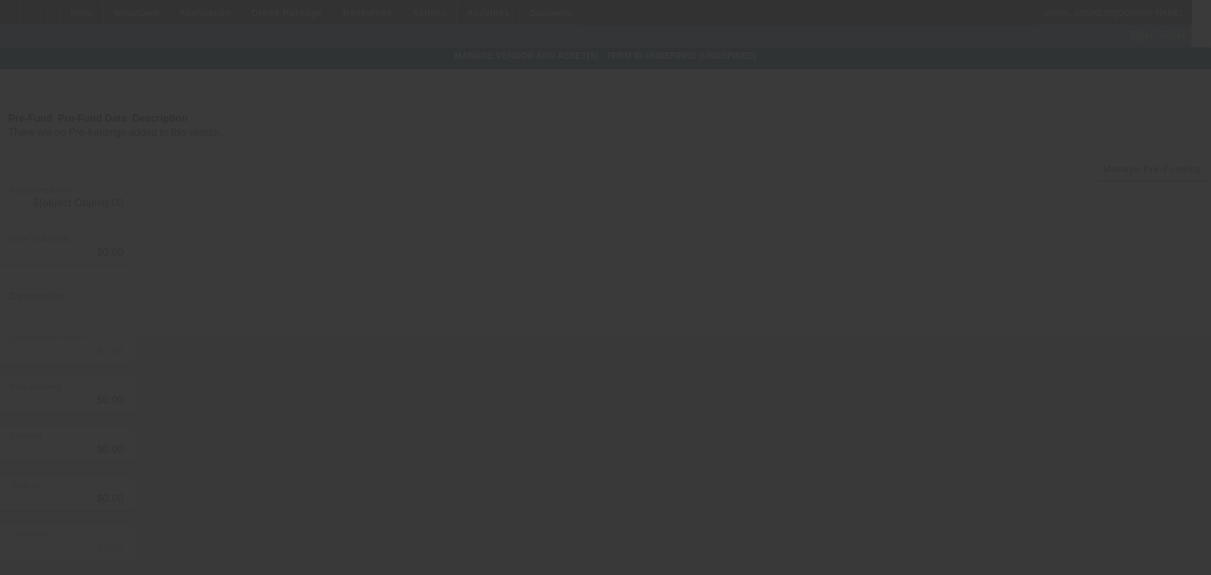
type input "$25,000.00"
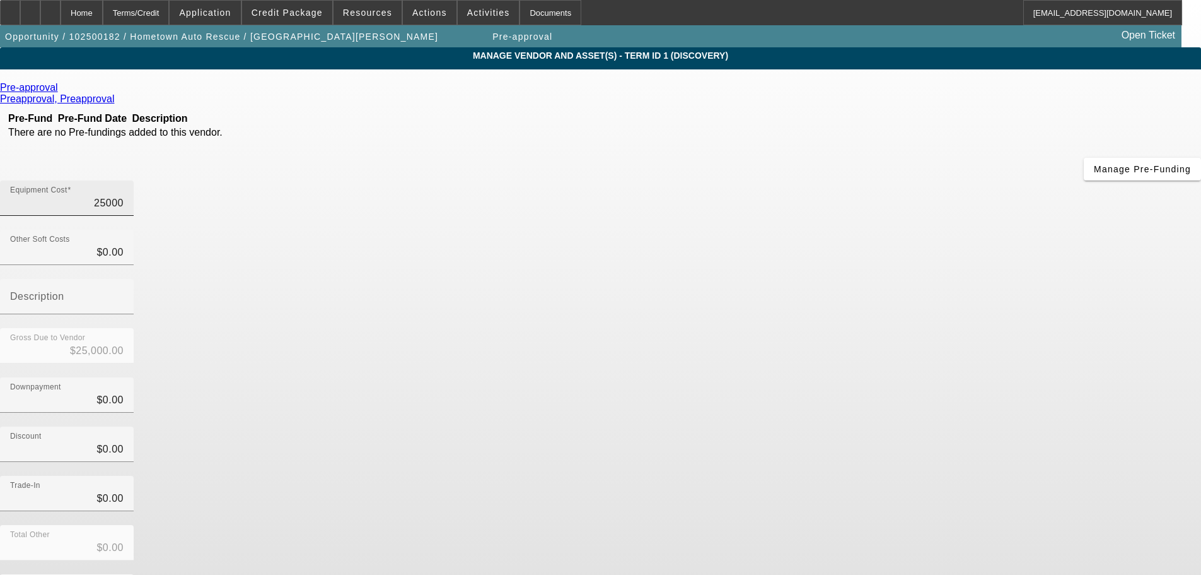
click at [124, 195] on input "25000" at bounding box center [67, 202] width 114 height 15
type input "4"
type input "$4.00"
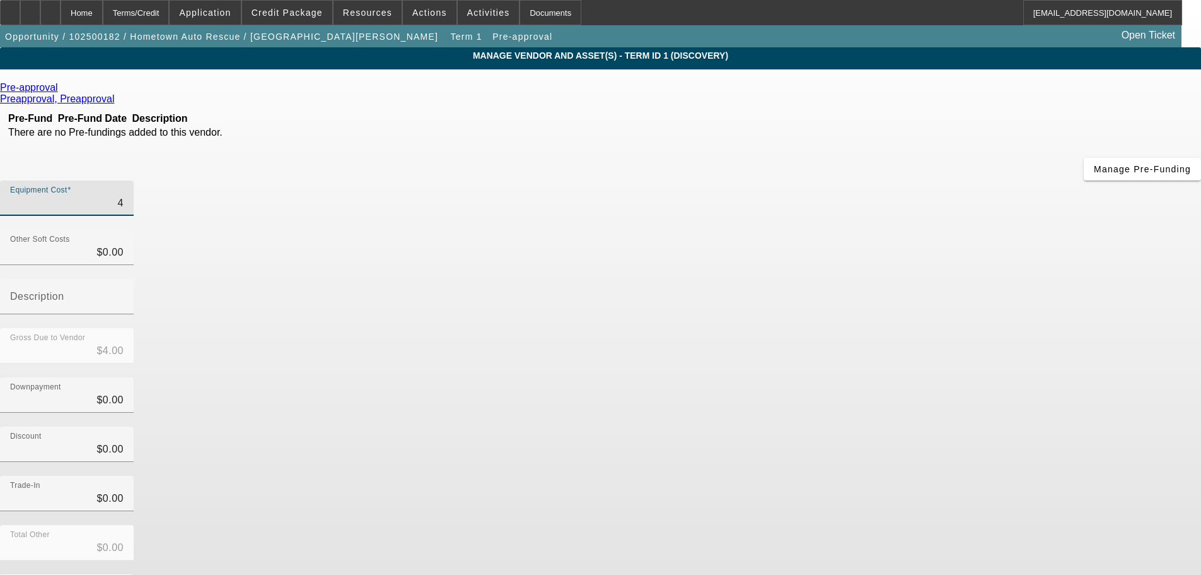
type input "40"
type input "$40.00"
type input "400"
type input "$400.00"
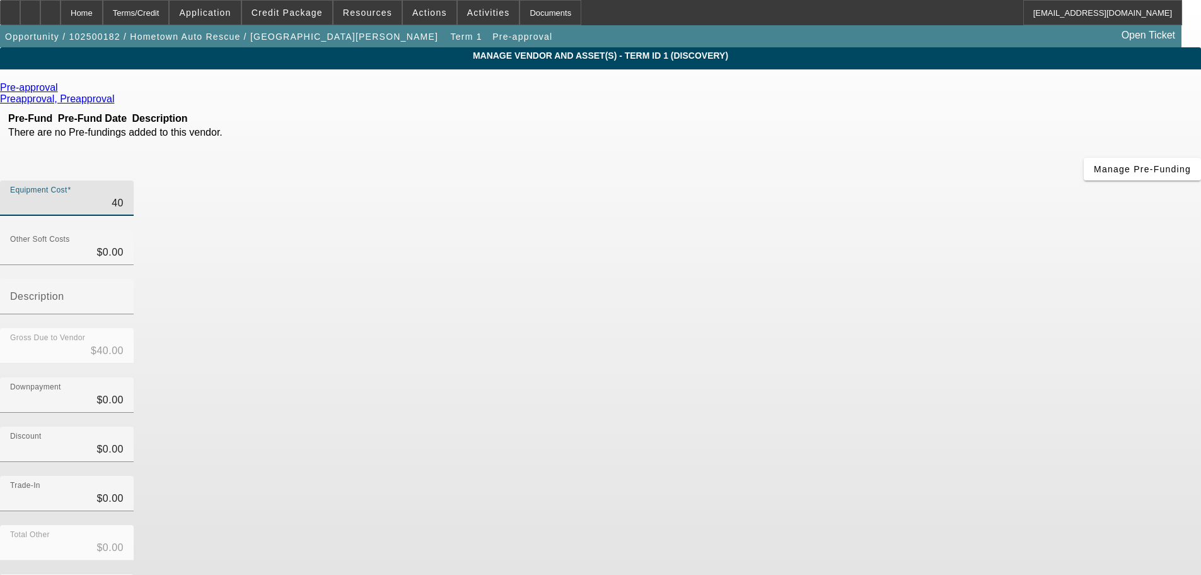
type input "$400.00"
type input "4000"
type input "$4,000.00"
type input "40000"
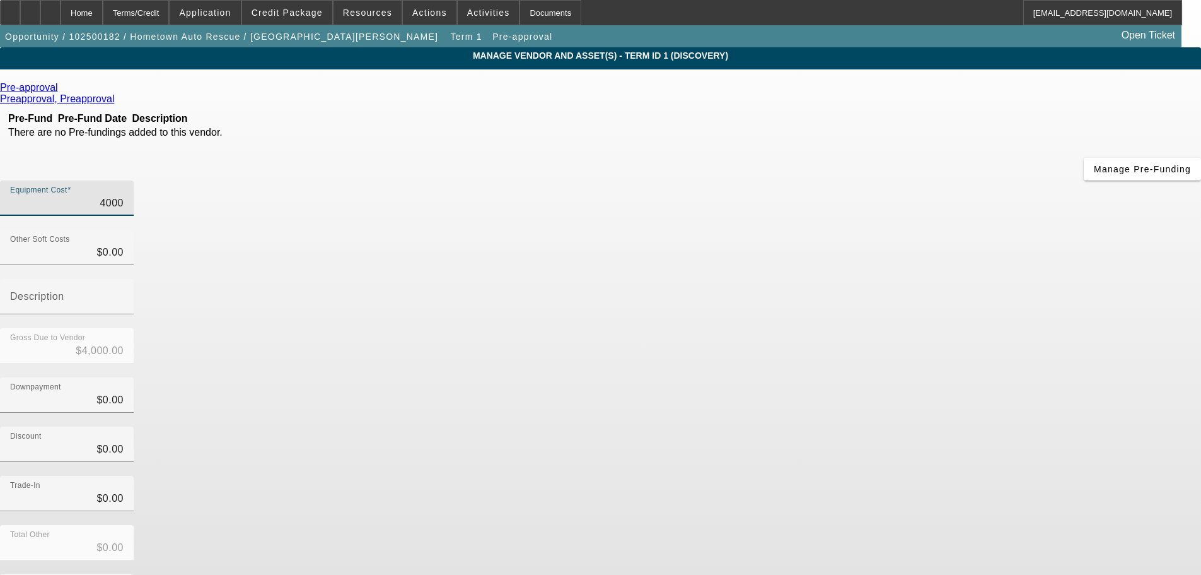
type input "$40,000.00"
click at [914, 475] on div "Trade-In $0.00" at bounding box center [600, 499] width 1201 height 49
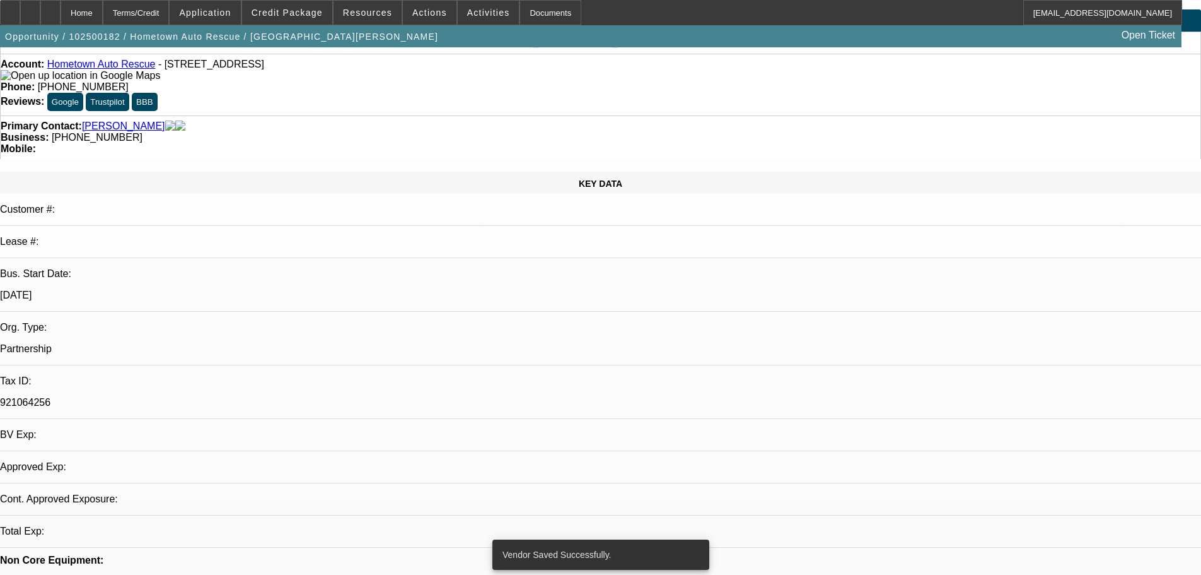
select select "0"
select select "2"
select select "0.1"
select select "4"
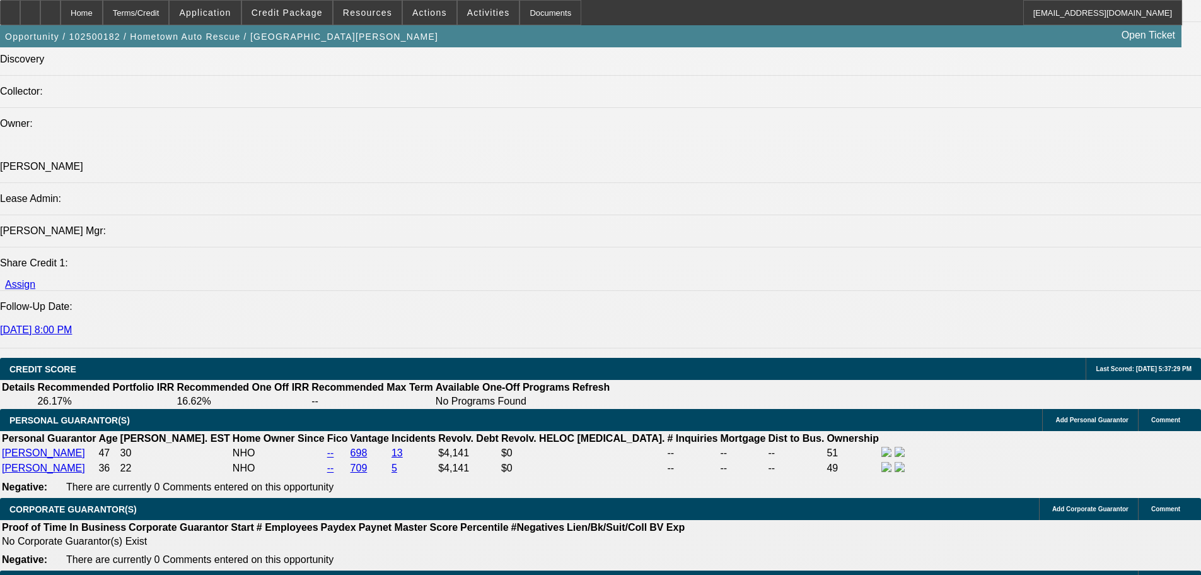
scroll to position [1886, 0]
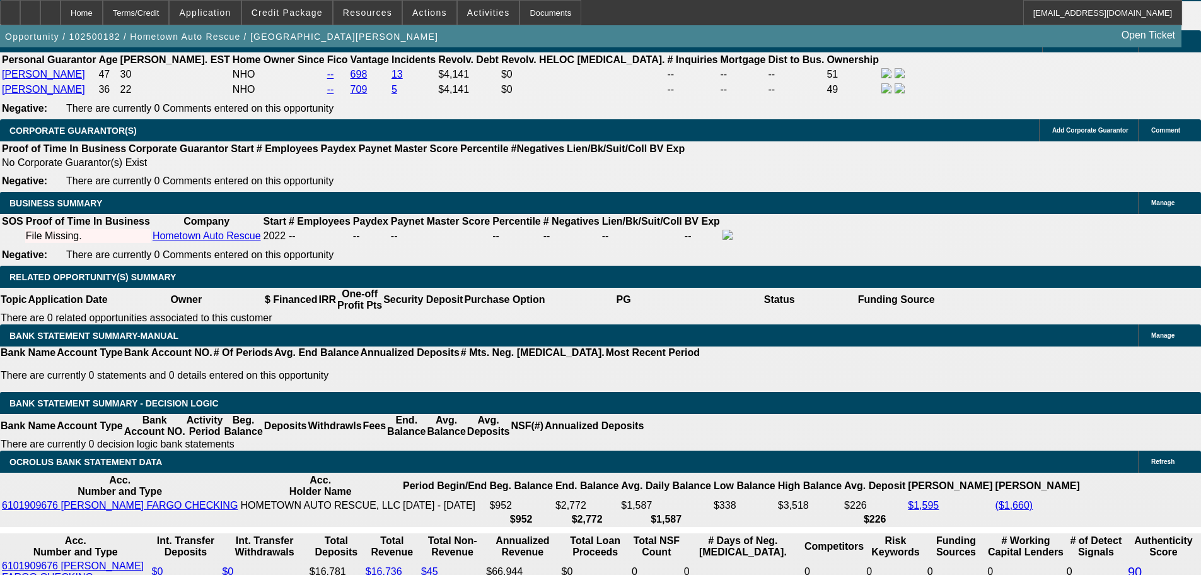
select select "0.1"
type input "$4,000.00"
type input "UNKNOWN"
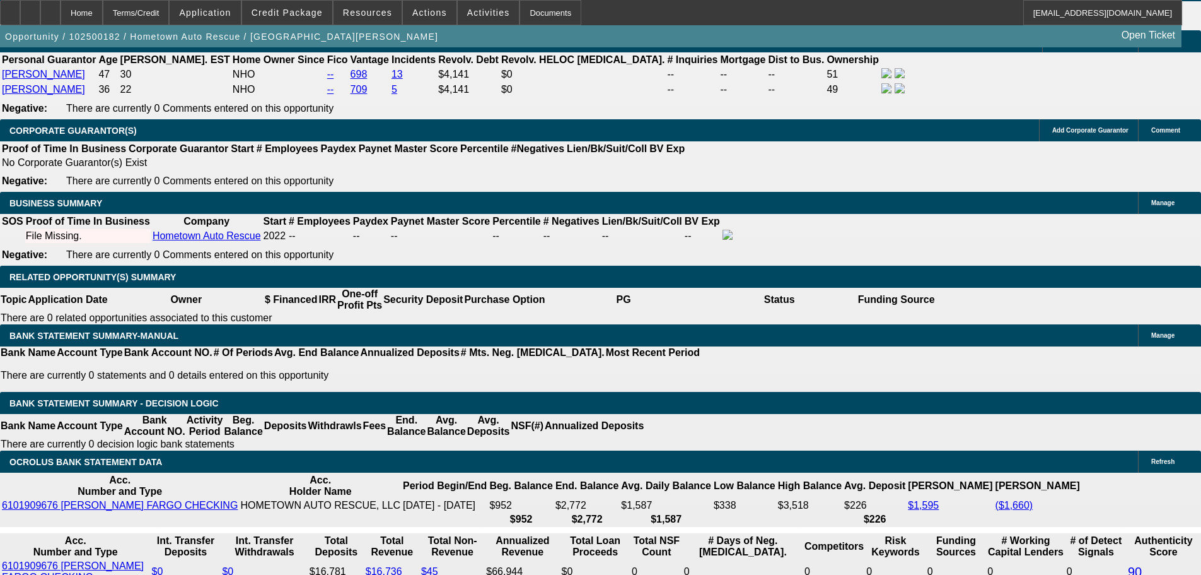
type input "48"
type input "18"
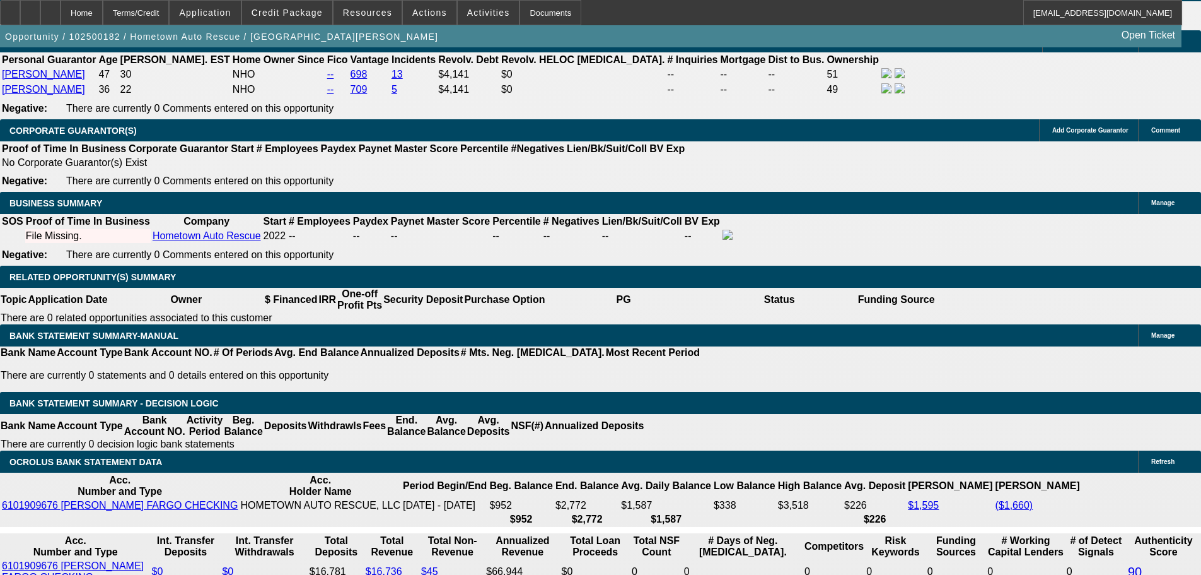
type input "$2,115.00"
type input "$1,057.50"
type input "$1,530.82"
type input "$765.41"
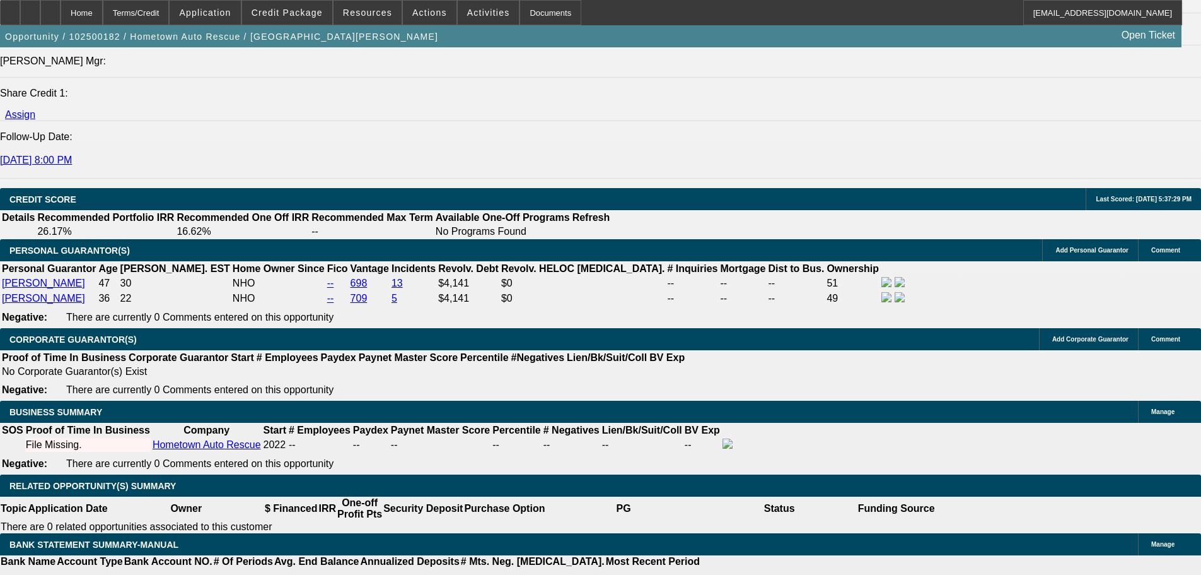
scroll to position [1633, 0]
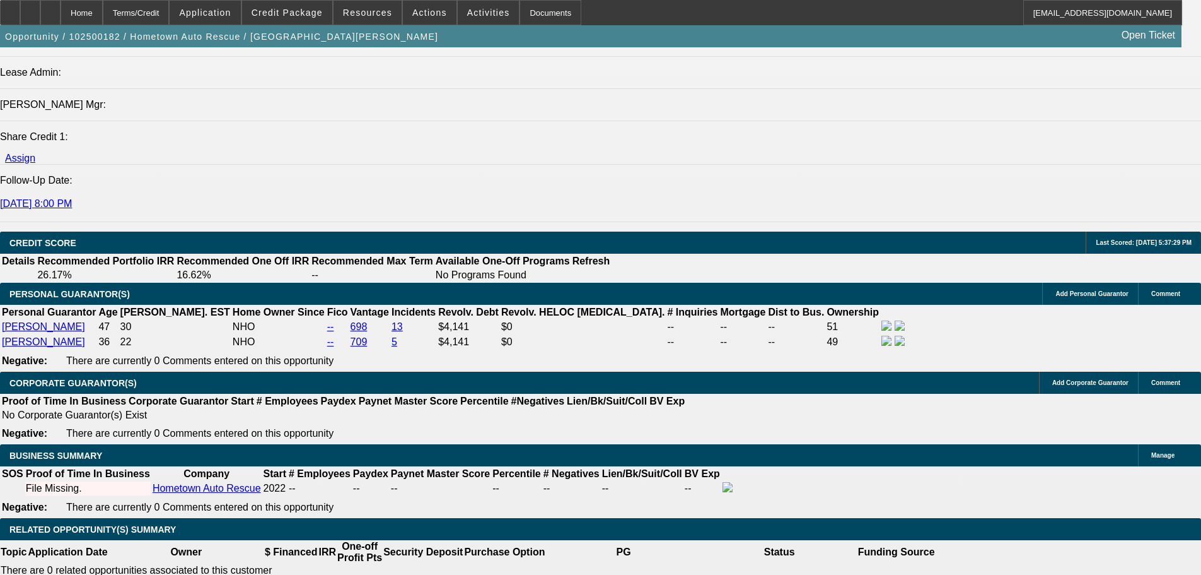
type input "18"
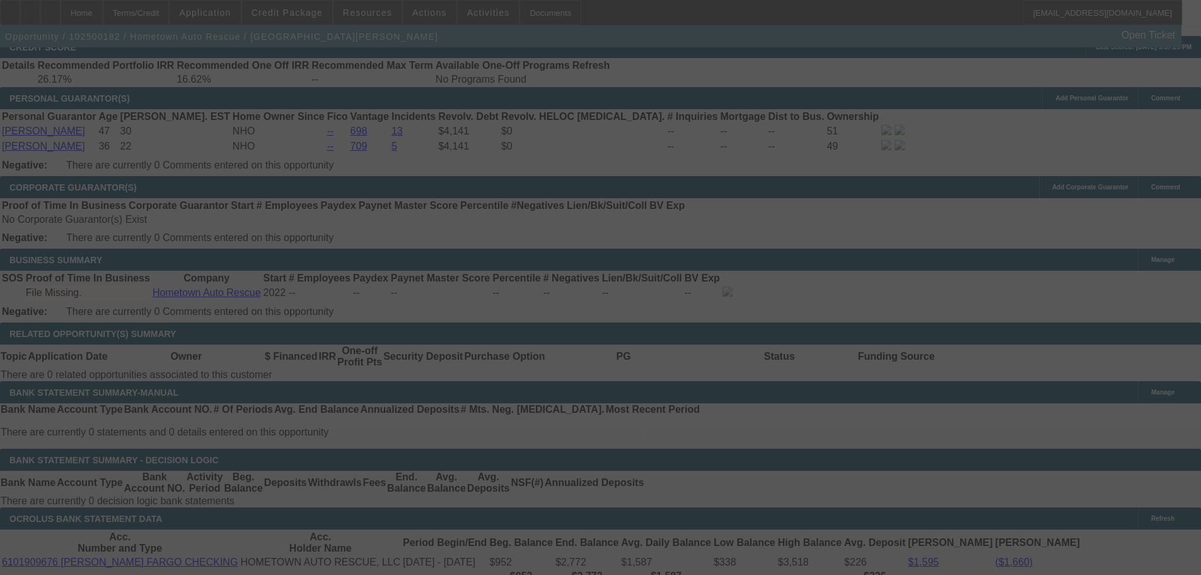
scroll to position [1923, 0]
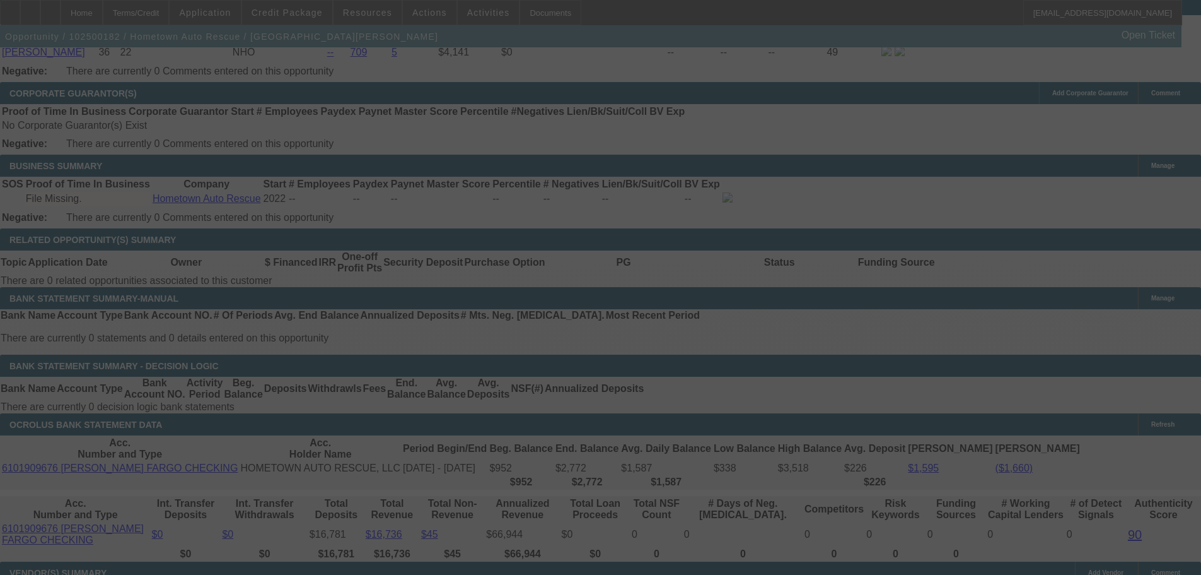
select select "0.1"
select select "2"
select select "0.1"
select select "4"
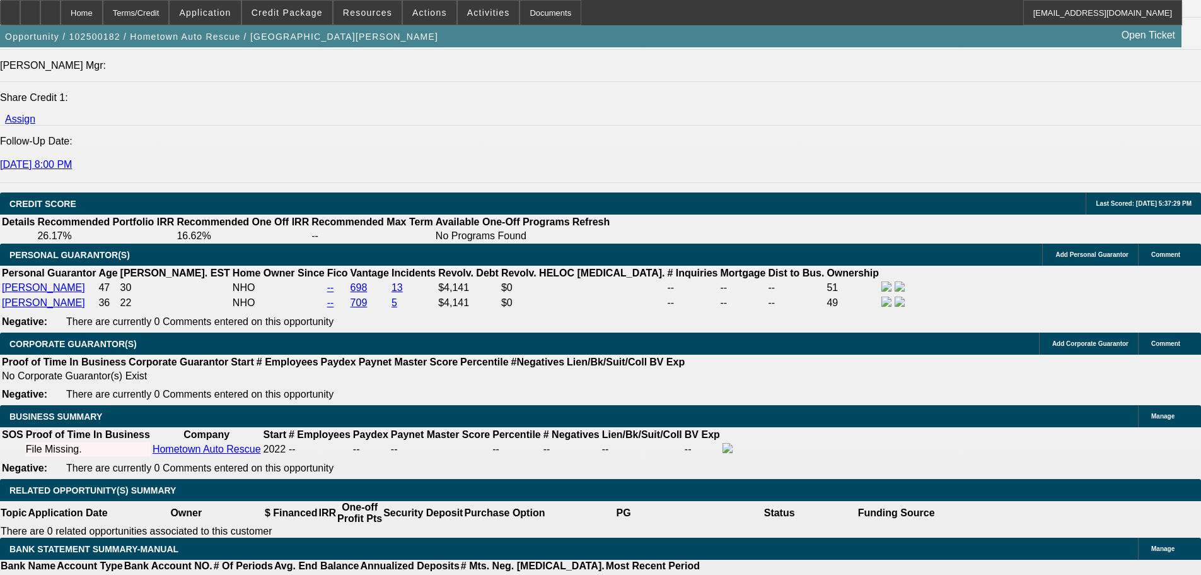
scroll to position [1671, 0]
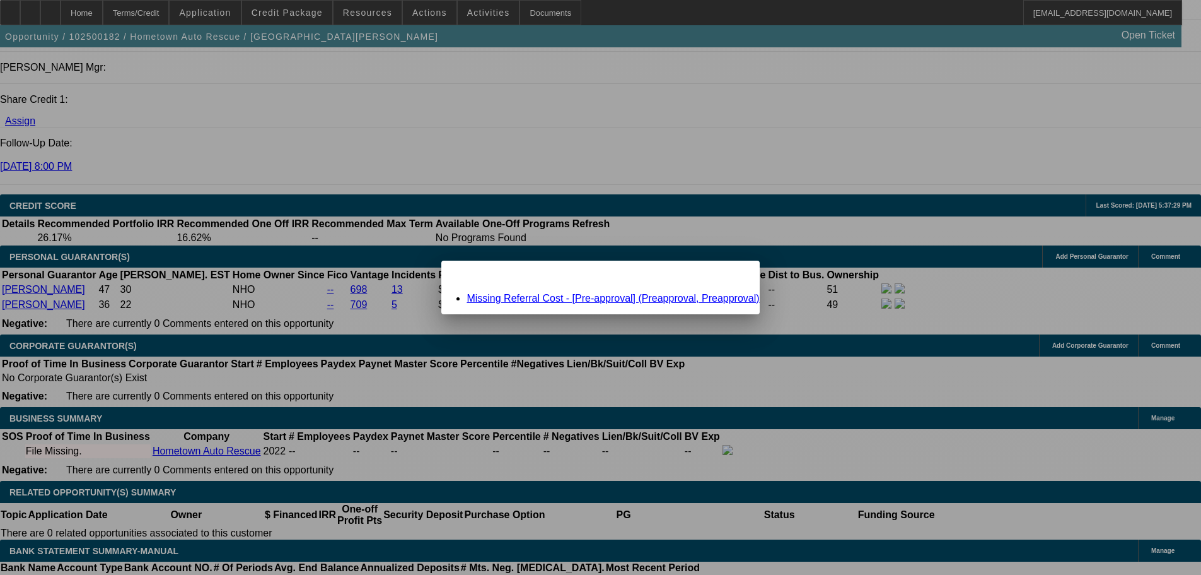
click at [641, 301] on link "Missing Referral Cost - [Pre-approval] (Preapproval, Preapproval)" at bounding box center [613, 298] width 293 height 11
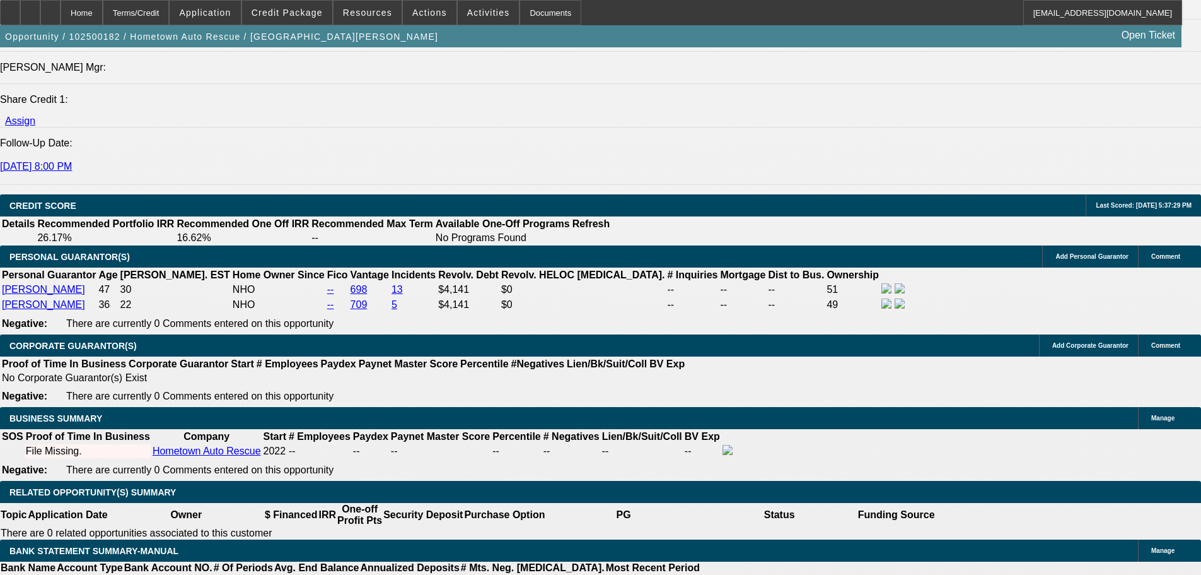
scroll to position [1671, 0]
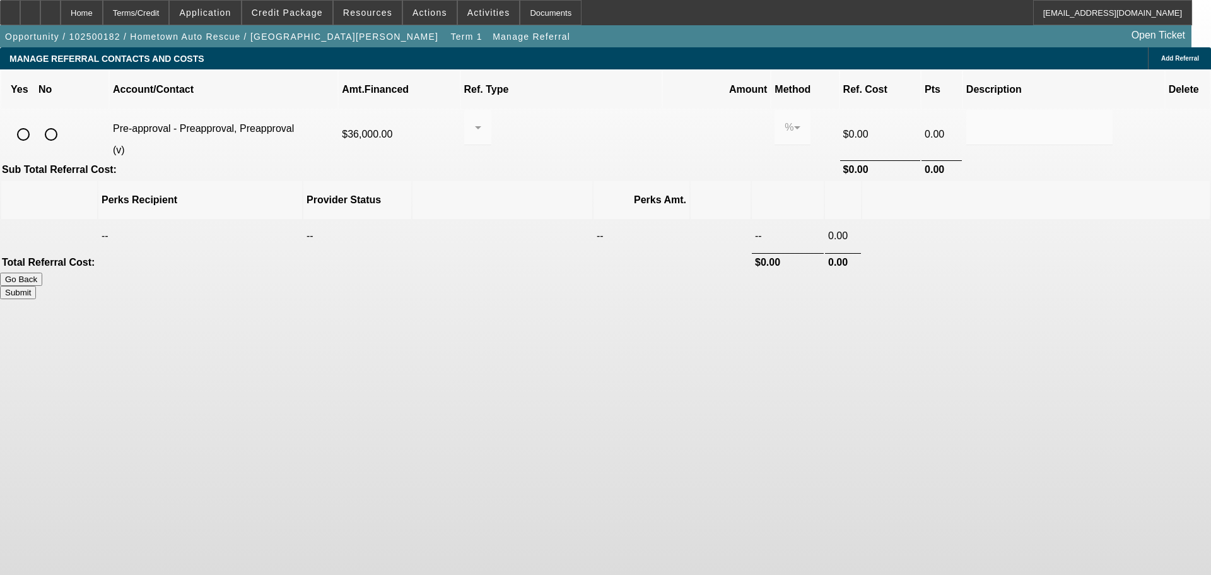
click at [64, 124] on input "radio" at bounding box center [50, 134] width 25 height 25
radio input "true"
click at [36, 286] on button "Submit" at bounding box center [18, 292] width 36 height 13
type input "0.000"
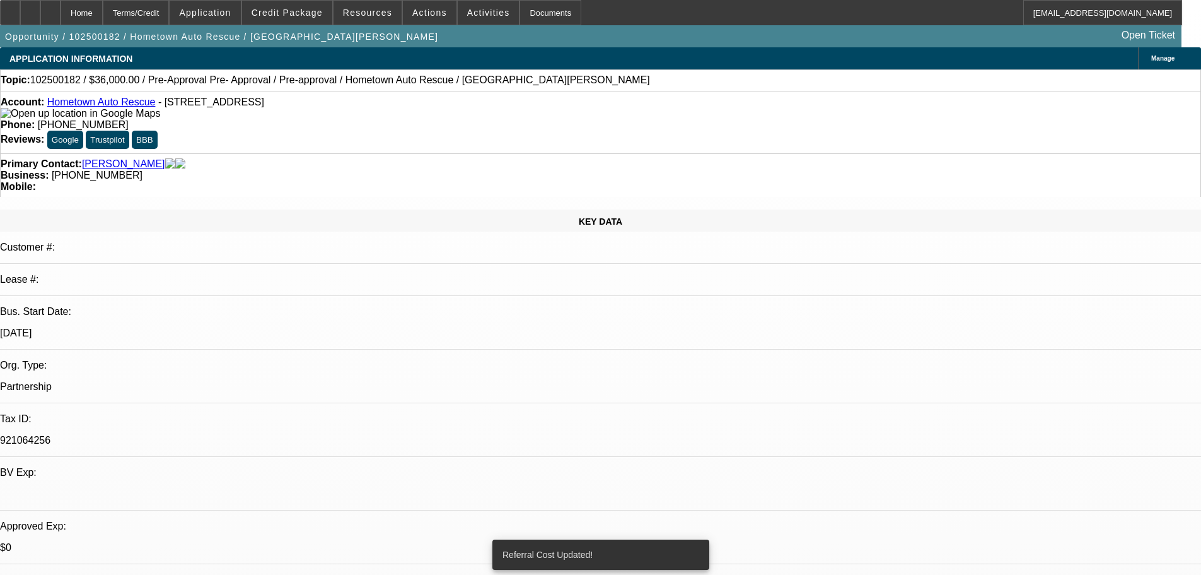
select select "0.1"
select select "2"
select select "0.1"
select select "4"
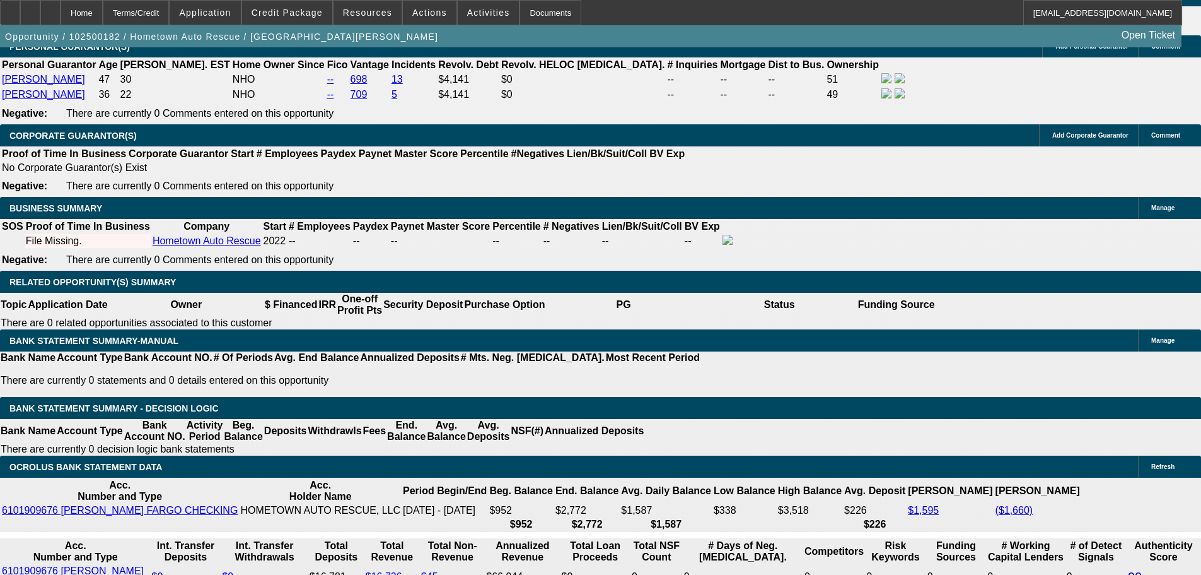
scroll to position [1892, 0]
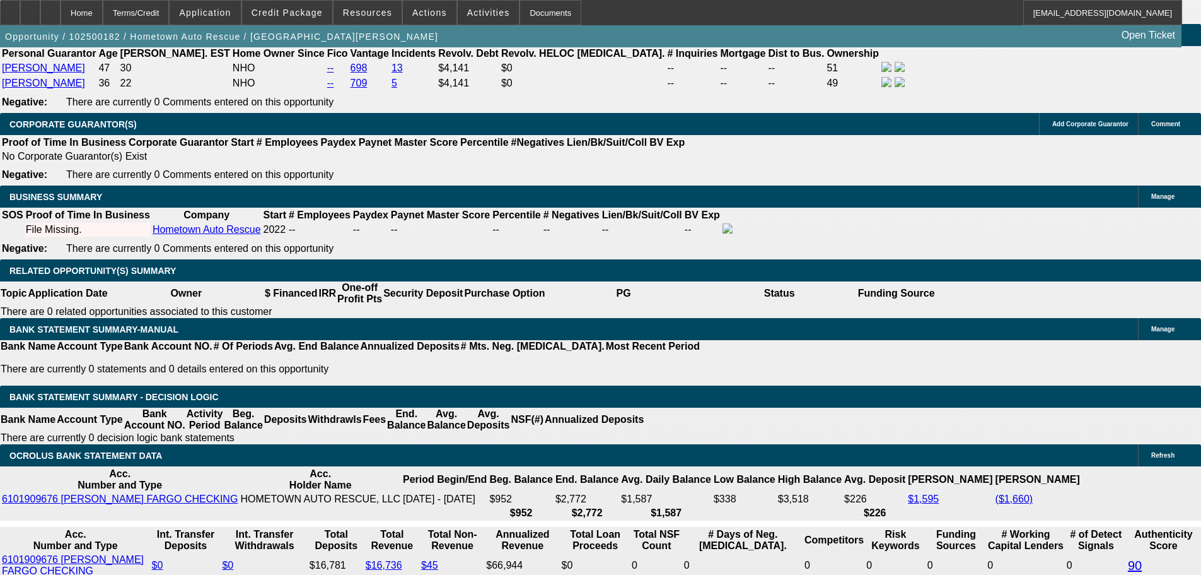
type input "UNKNOWN"
type input "19"
type input "$1,530.82"
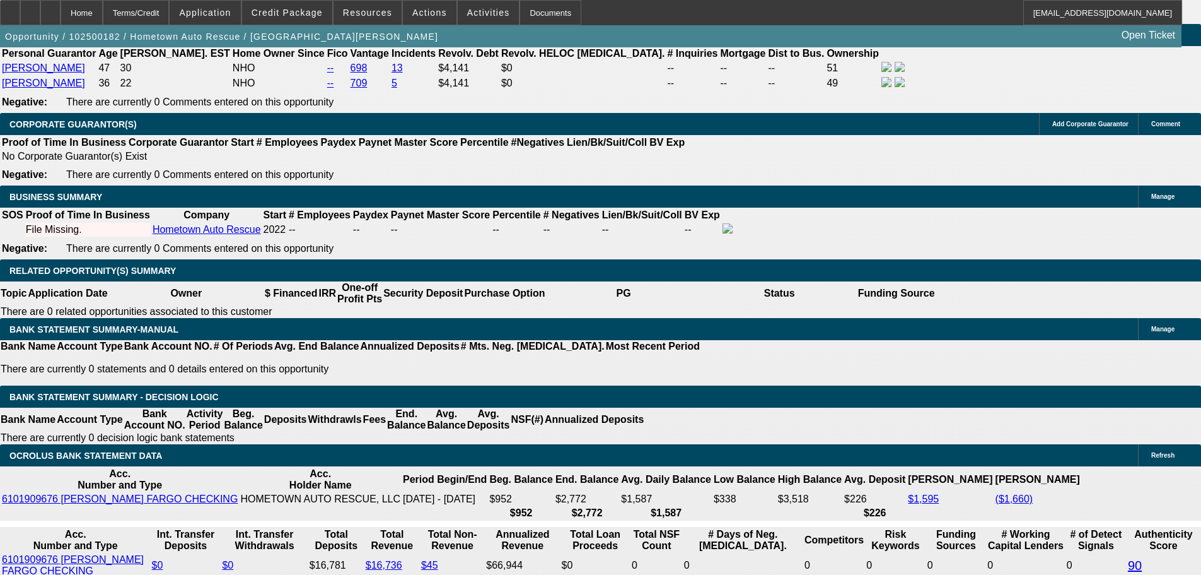
type input "$765.41"
type input "$2,152.80"
type input "$1,076.40"
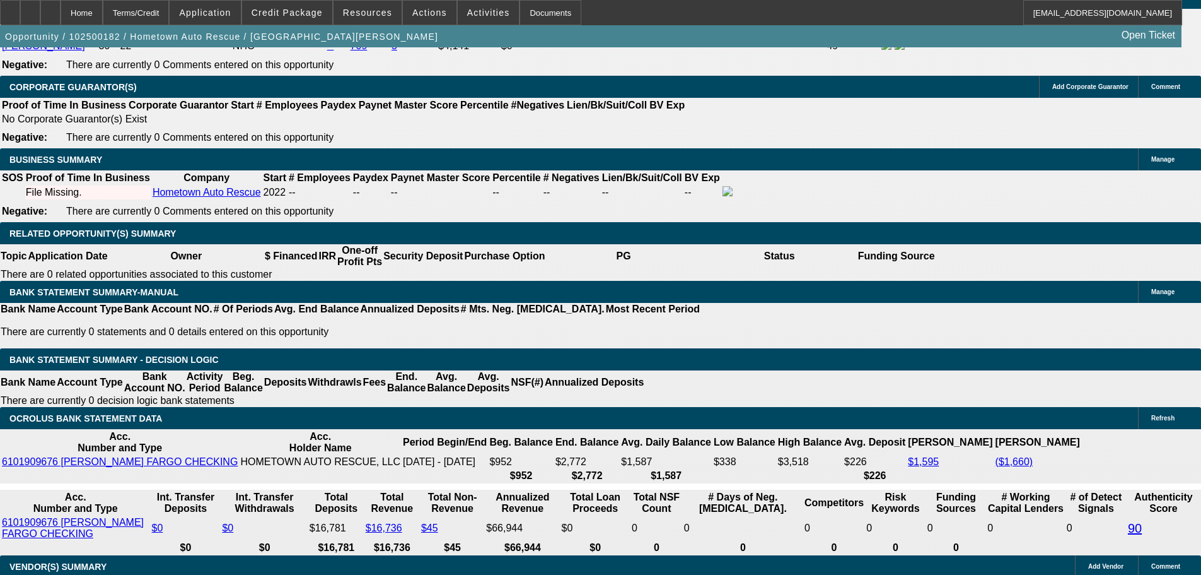
type input "19.5"
type input "$2,171.86"
type input "$1,085.93"
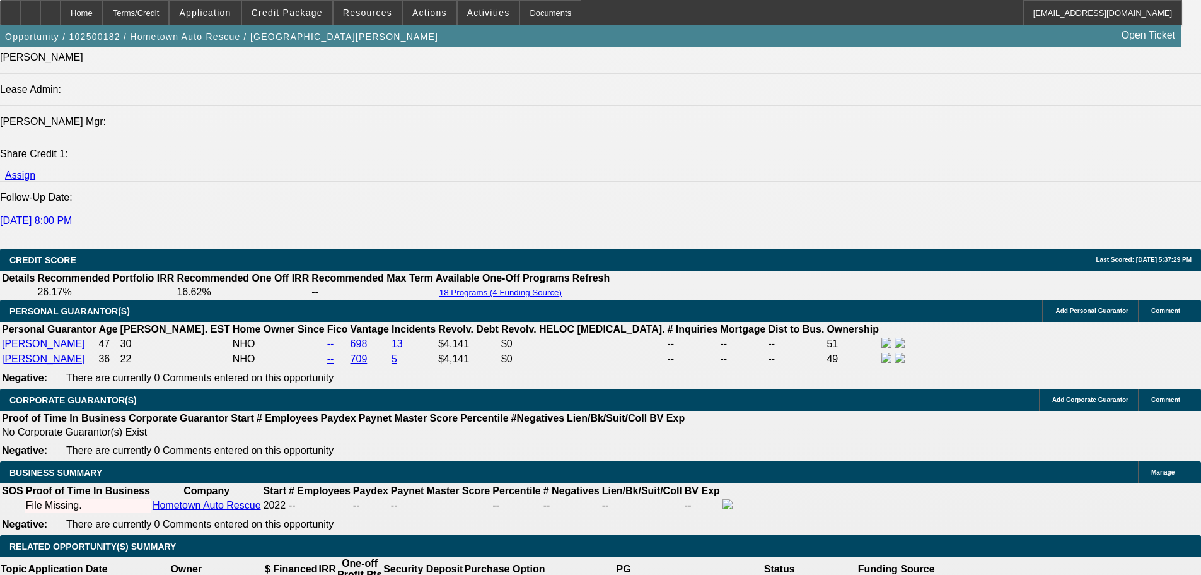
scroll to position [1614, 0]
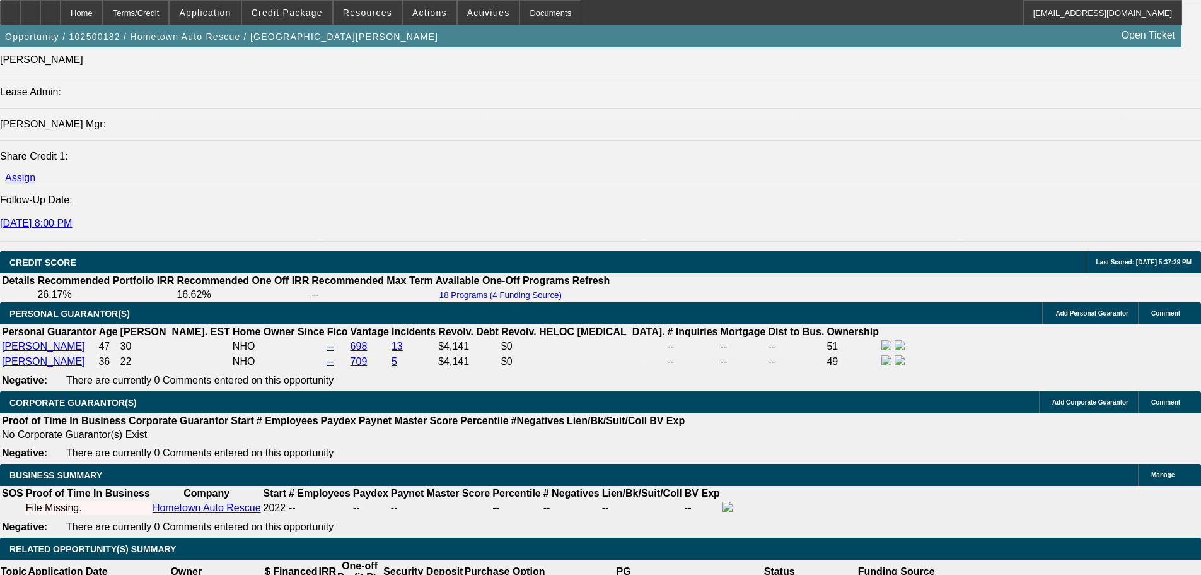
type input "19.5"
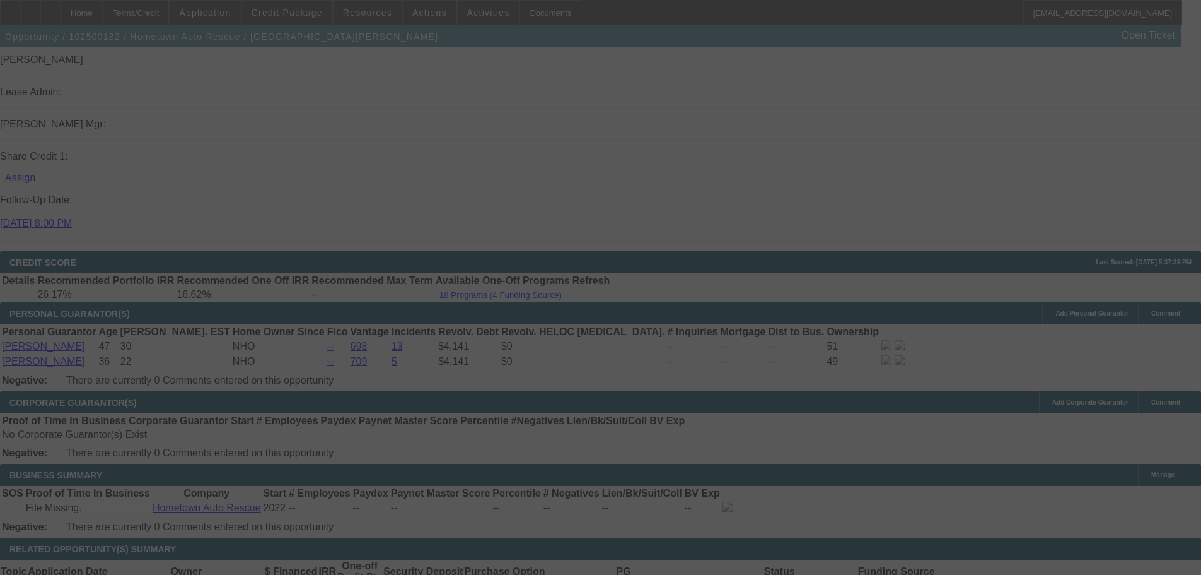
select select "0.1"
select select "2"
select select "0.1"
select select "4"
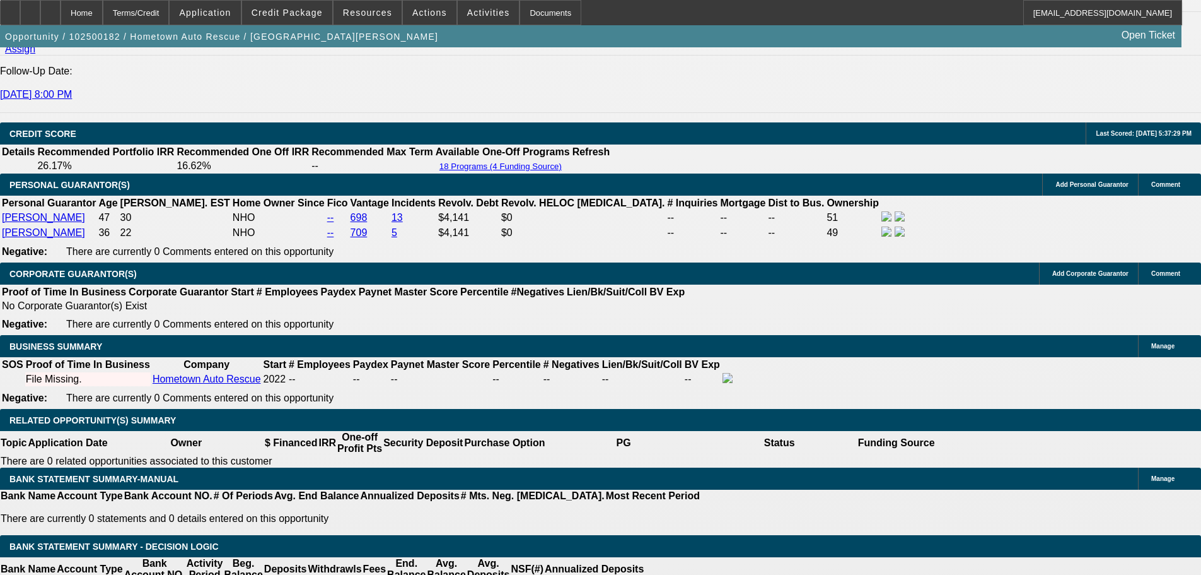
scroll to position [1740, 0]
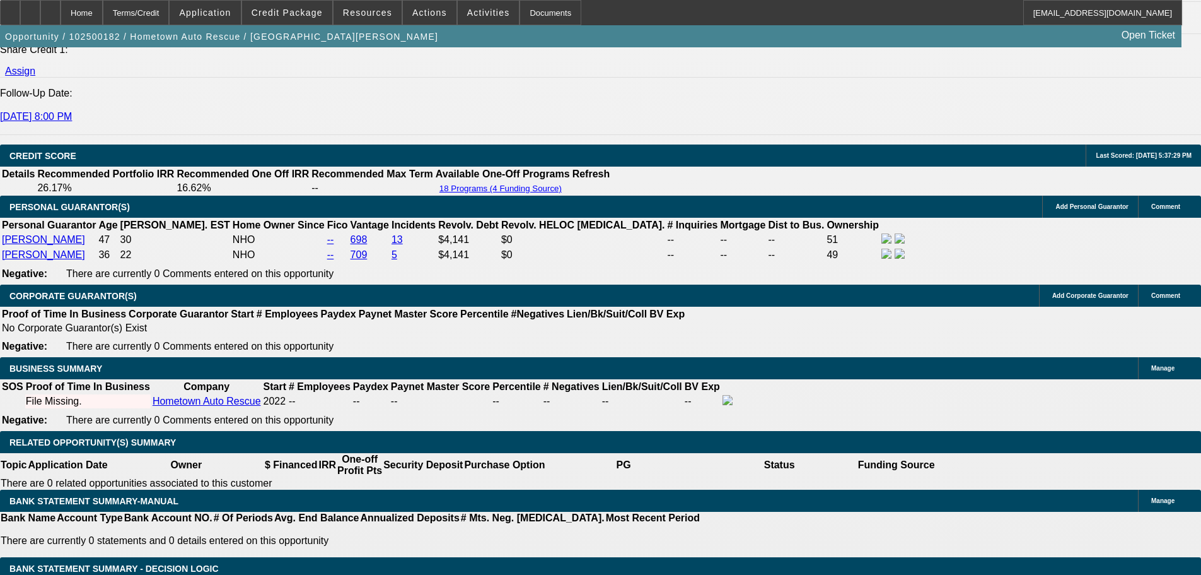
scroll to position [1803, 0]
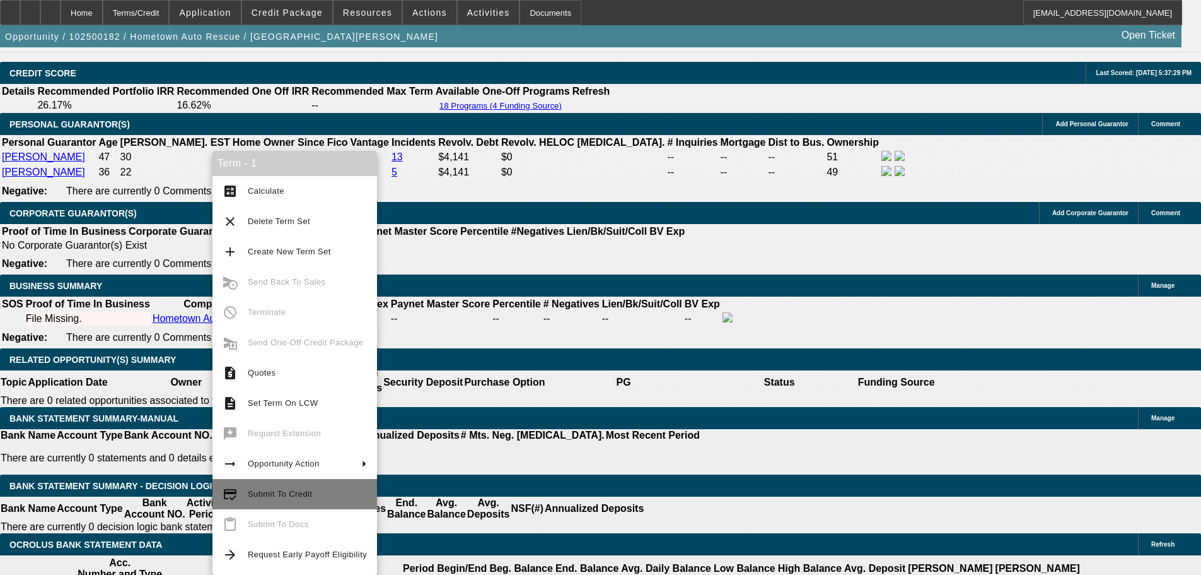
click at [279, 493] on span "Submit To Credit" at bounding box center [280, 493] width 64 height 9
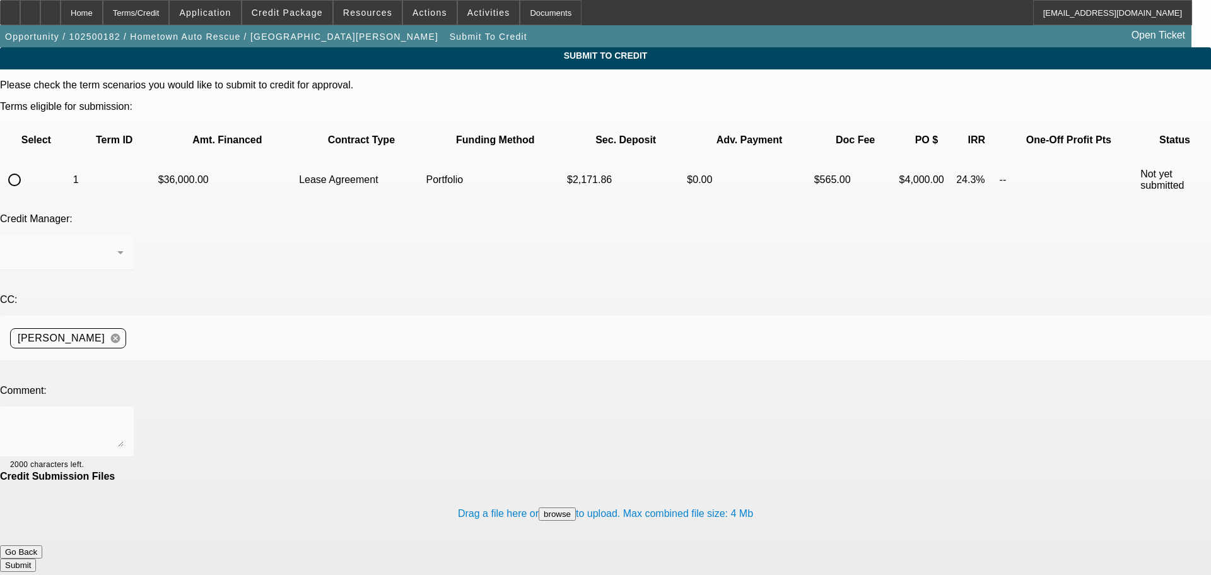
click at [30, 165] on div at bounding box center [14, 180] width 30 height 30
radio input "true"
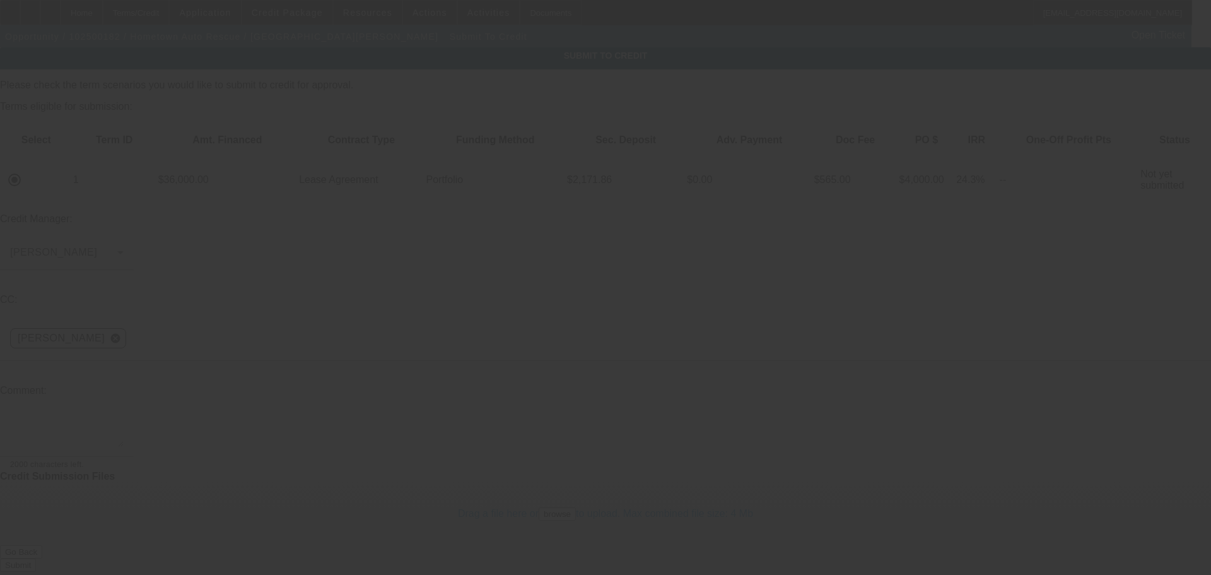
click at [124, 406] on div at bounding box center [67, 431] width 114 height 50
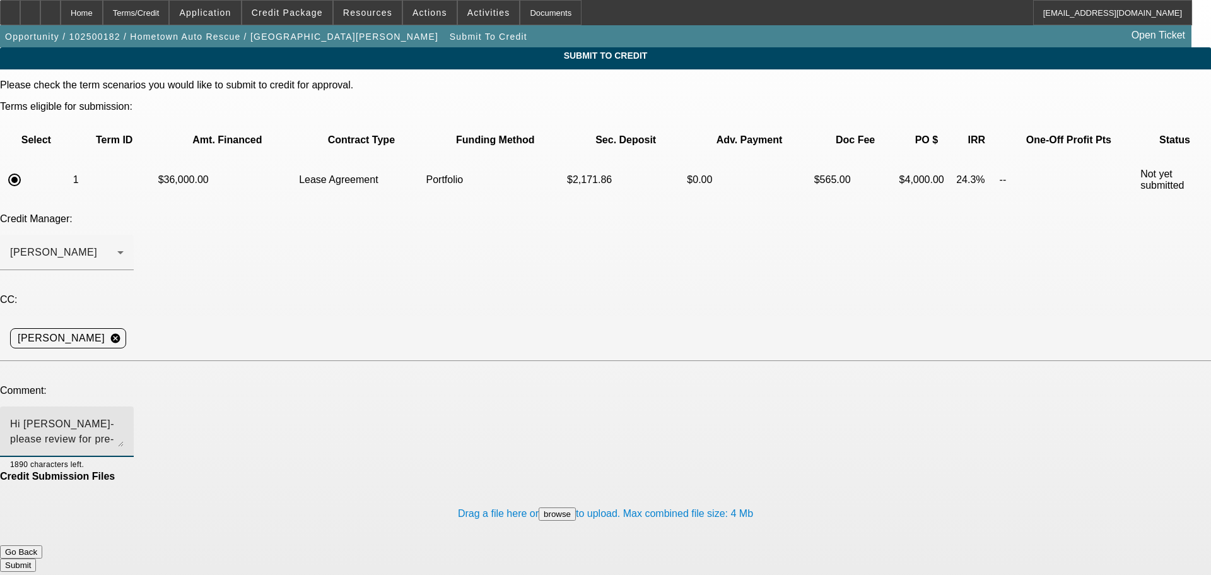
drag, startPoint x: 450, startPoint y: 293, endPoint x: 488, endPoint y: 286, distance: 38.4
click at [492, 361] on div at bounding box center [605, 368] width 1211 height 14
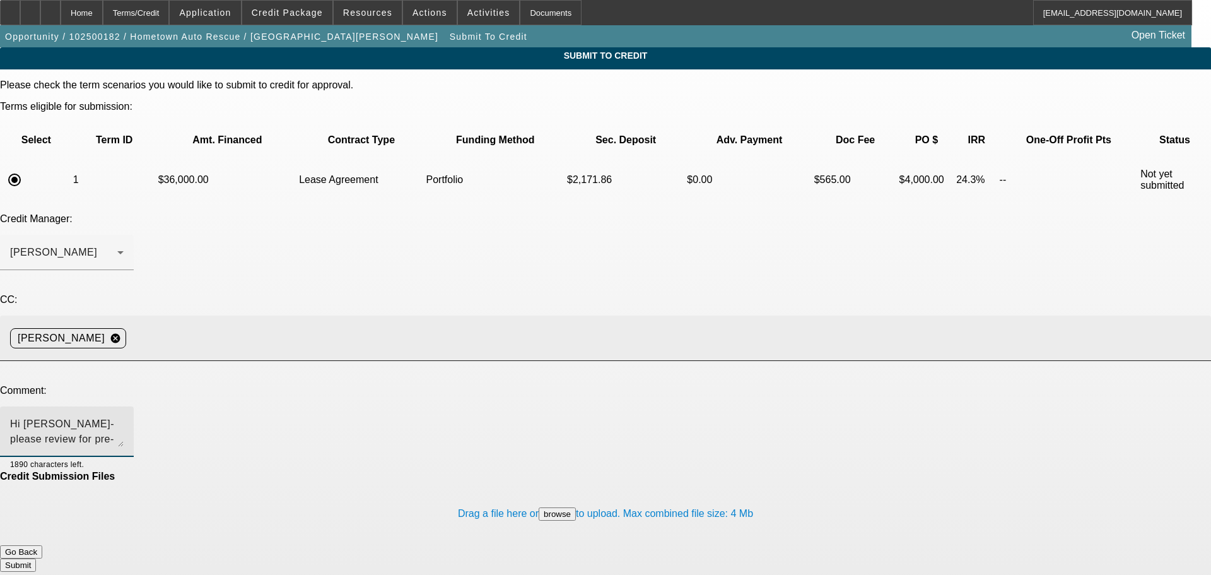
drag, startPoint x: 444, startPoint y: 306, endPoint x: 588, endPoint y: 258, distance: 152.2
click at [688, 325] on input at bounding box center [663, 337] width 1064 height 25
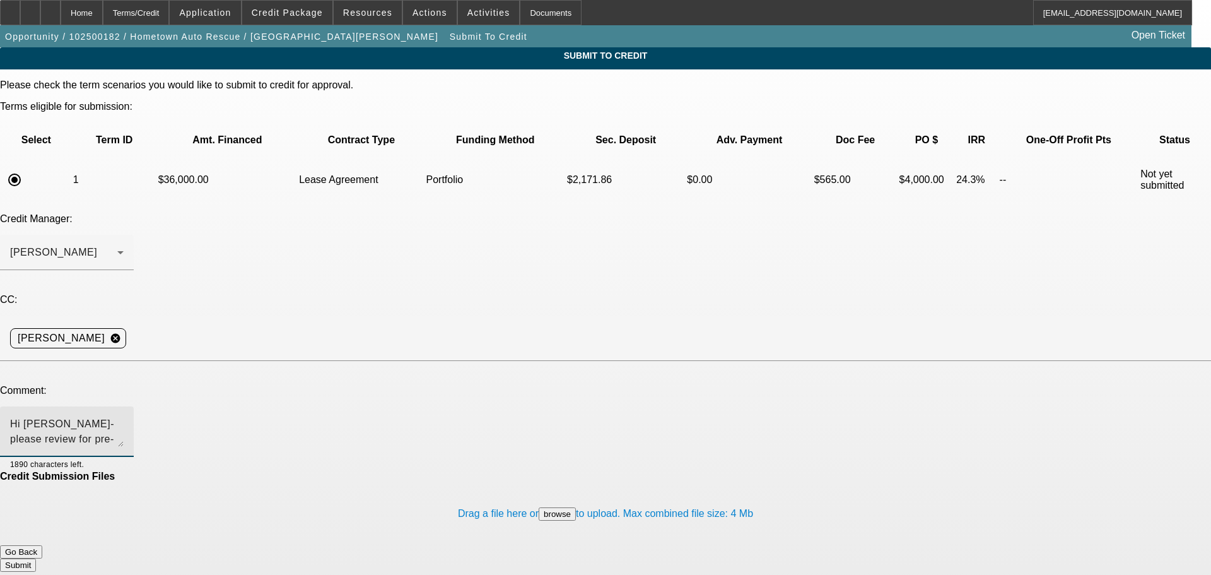
click at [124, 416] on textarea "Hi George- please review for pre-approval. Customer would like to secure before…" at bounding box center [67, 431] width 114 height 30
type textarea "Hi George- please review for pre-approval. Customer would like to secure before…"
click at [36, 558] on button "Submit" at bounding box center [18, 564] width 36 height 13
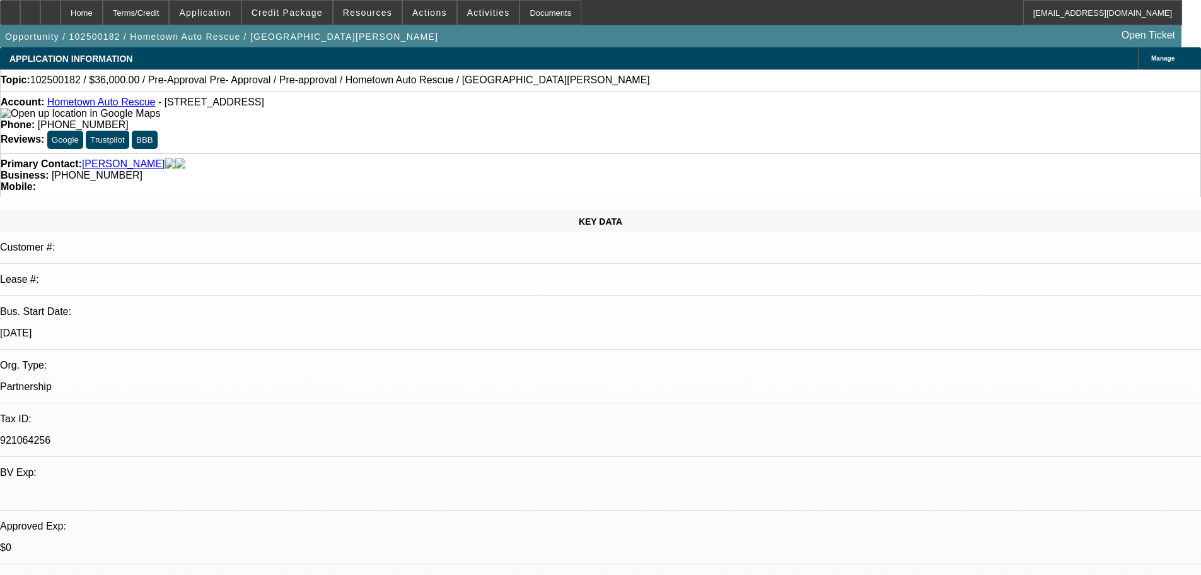
select select "0.1"
select select "2"
select select "0.1"
select select "4"
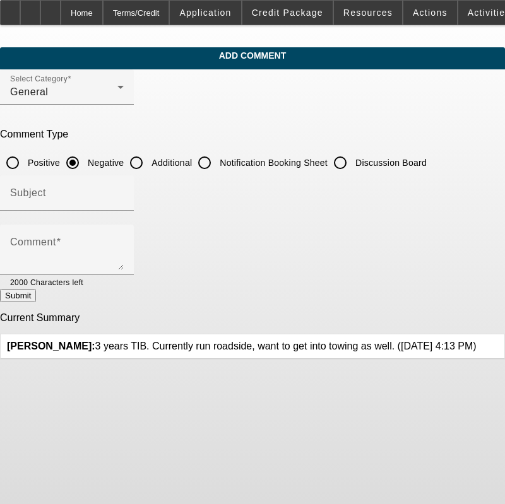
click at [149, 168] on input "Additional" at bounding box center [136, 162] width 25 height 25
radio input "true"
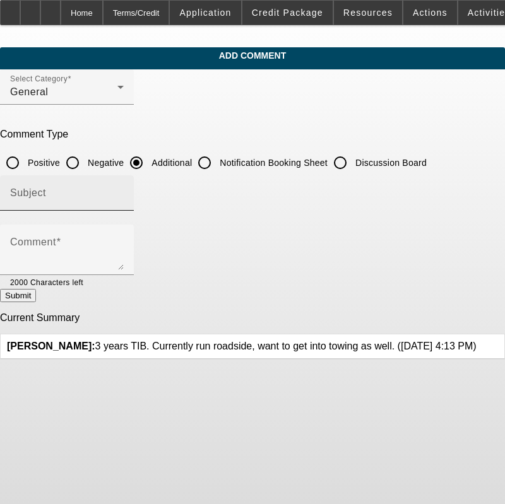
click at [124, 193] on input "Subject" at bounding box center [67, 197] width 114 height 15
type input "Write Up"
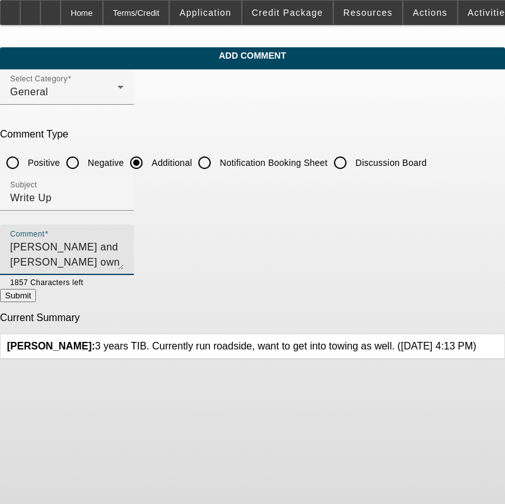
click at [124, 257] on textarea "[PERSON_NAME] and [PERSON_NAME] own and operate Hometown Auto Rescue. Started a…" at bounding box center [67, 255] width 114 height 30
type textarea "[PERSON_NAME] and [PERSON_NAME] own and operate Hometown Auto Rescue. Started a…"
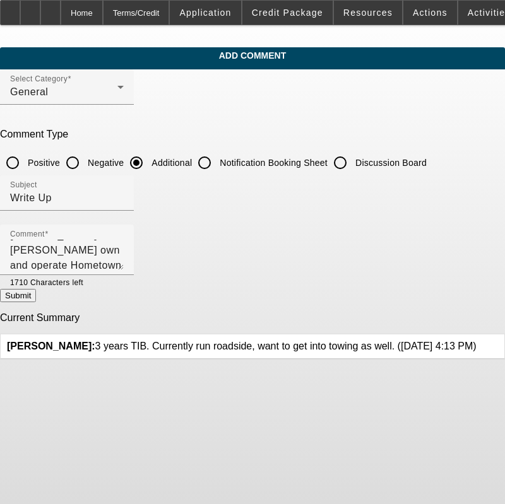
click at [36, 302] on button "Submit" at bounding box center [18, 295] width 36 height 13
radio input "true"
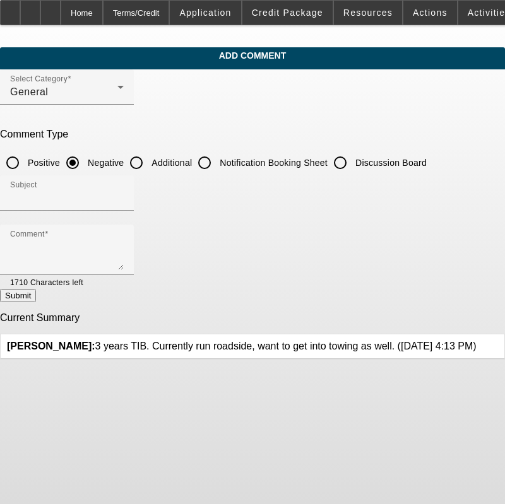
scroll to position [0, 0]
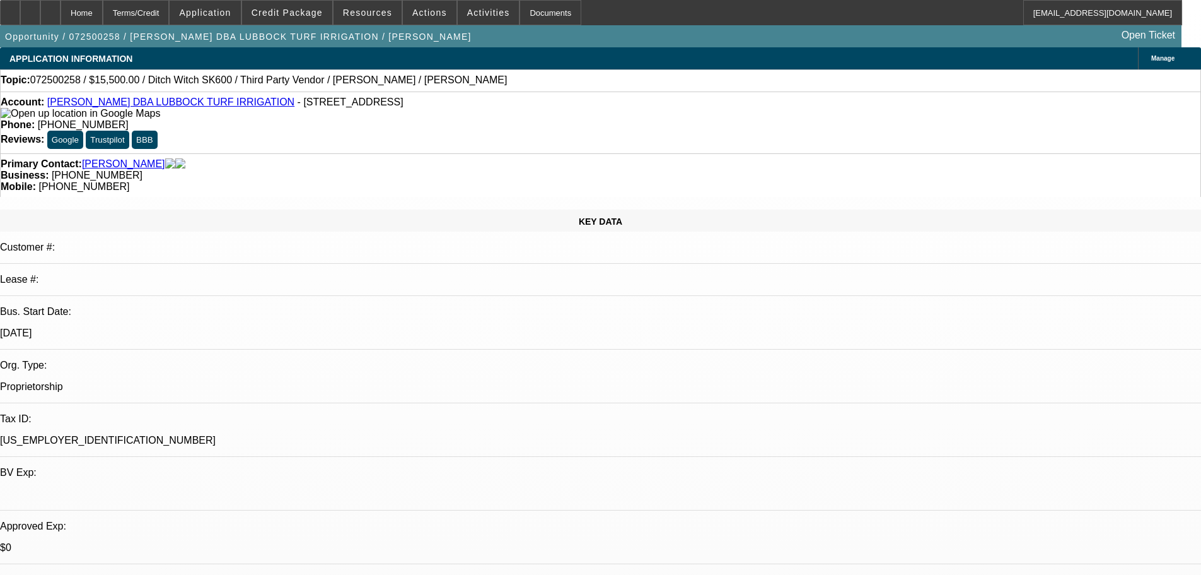
select select "0"
select select "3"
select select "0.1"
select select "4"
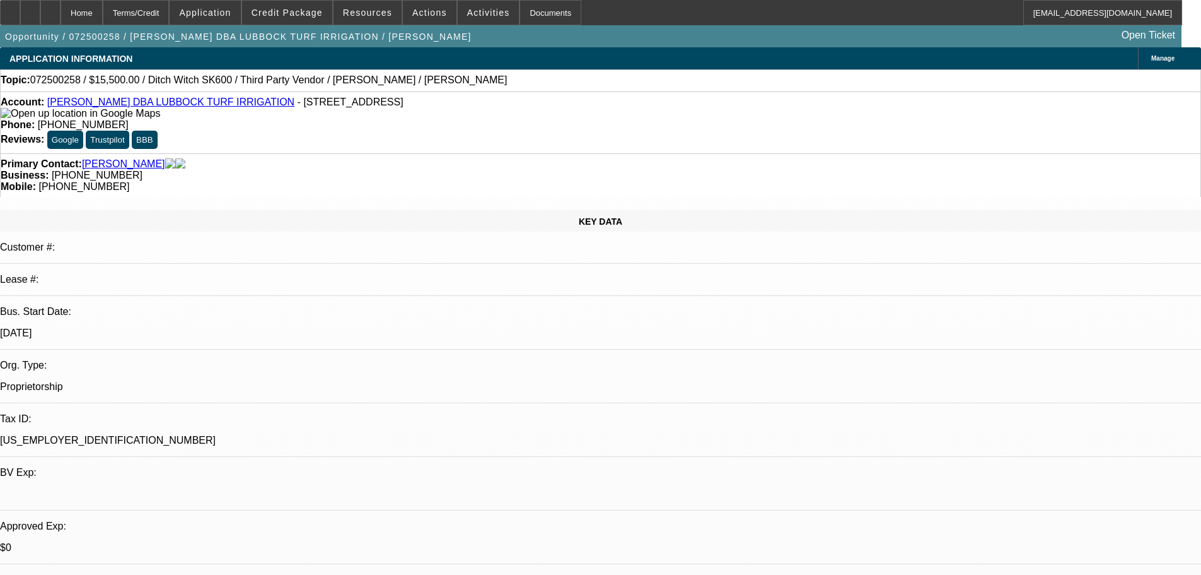
select select "0"
select select "3"
select select "0"
select select "6"
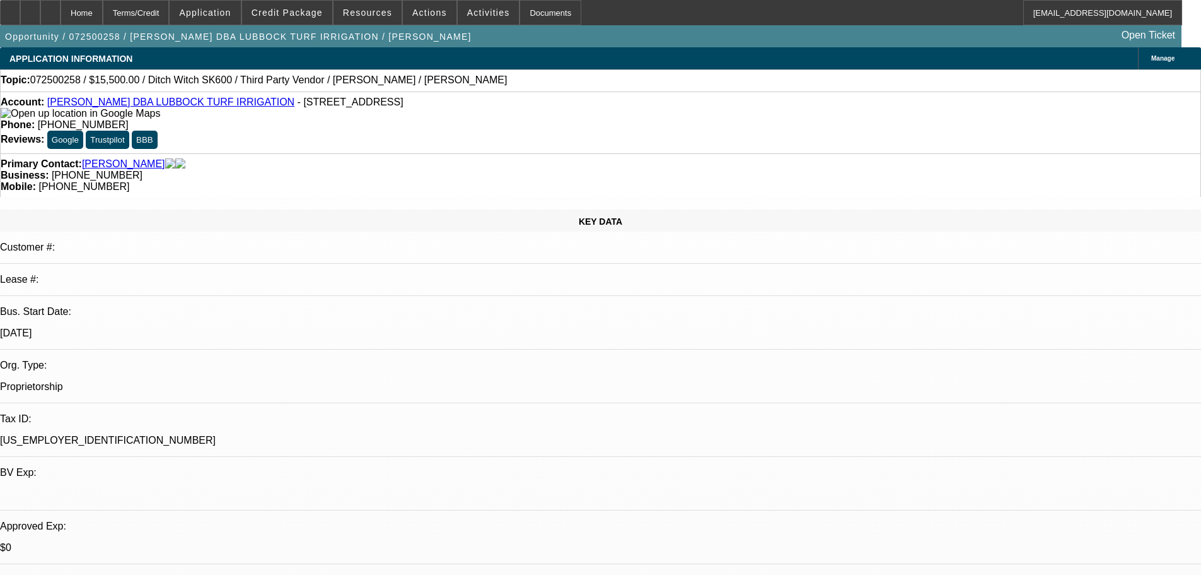
select select "0"
select select "3"
select select "0"
select select "6"
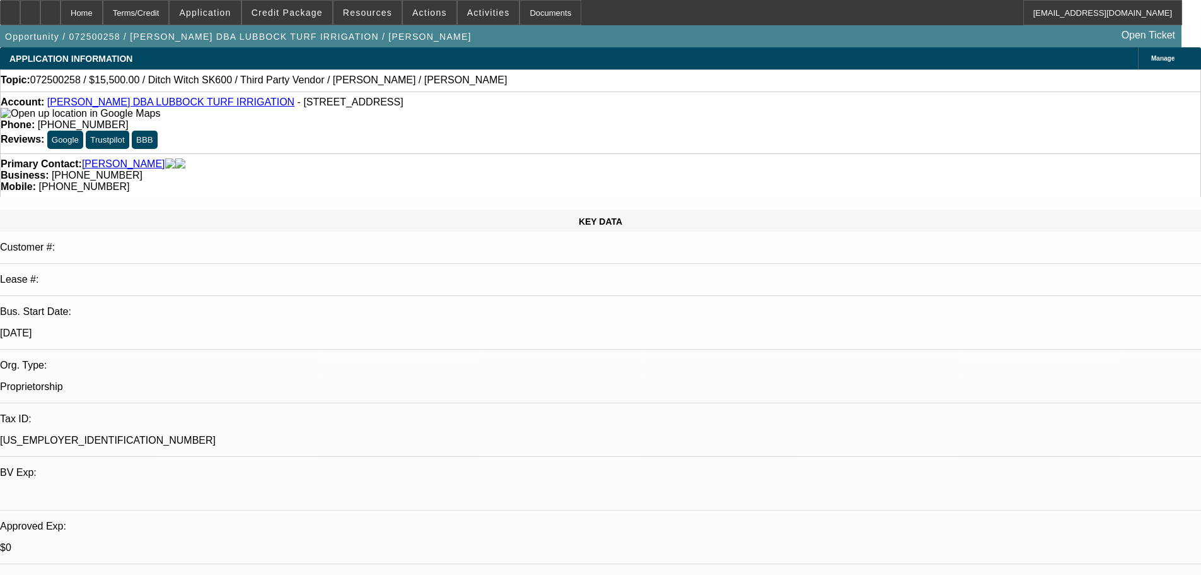
select select "0"
select select "3"
select select "0"
select select "6"
